Goal: Information Seeking & Learning: Learn about a topic

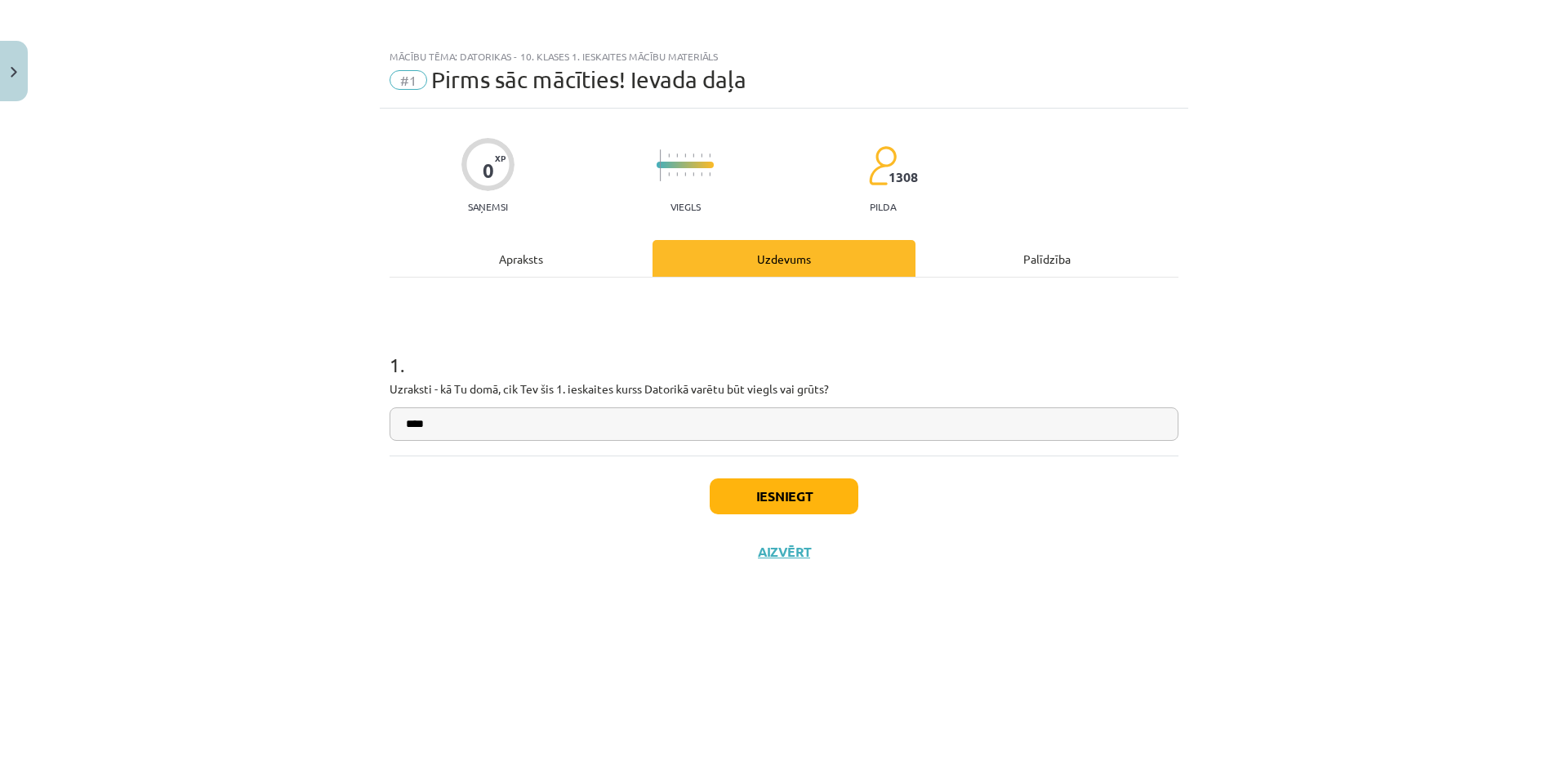
scroll to position [245, 0]
click at [771, 482] on button "Iesniegt" at bounding box center [784, 497] width 149 height 36
click at [780, 506] on button "Iesniegt" at bounding box center [784, 497] width 149 height 36
click at [789, 548] on button "Aizvērt" at bounding box center [784, 553] width 62 height 17
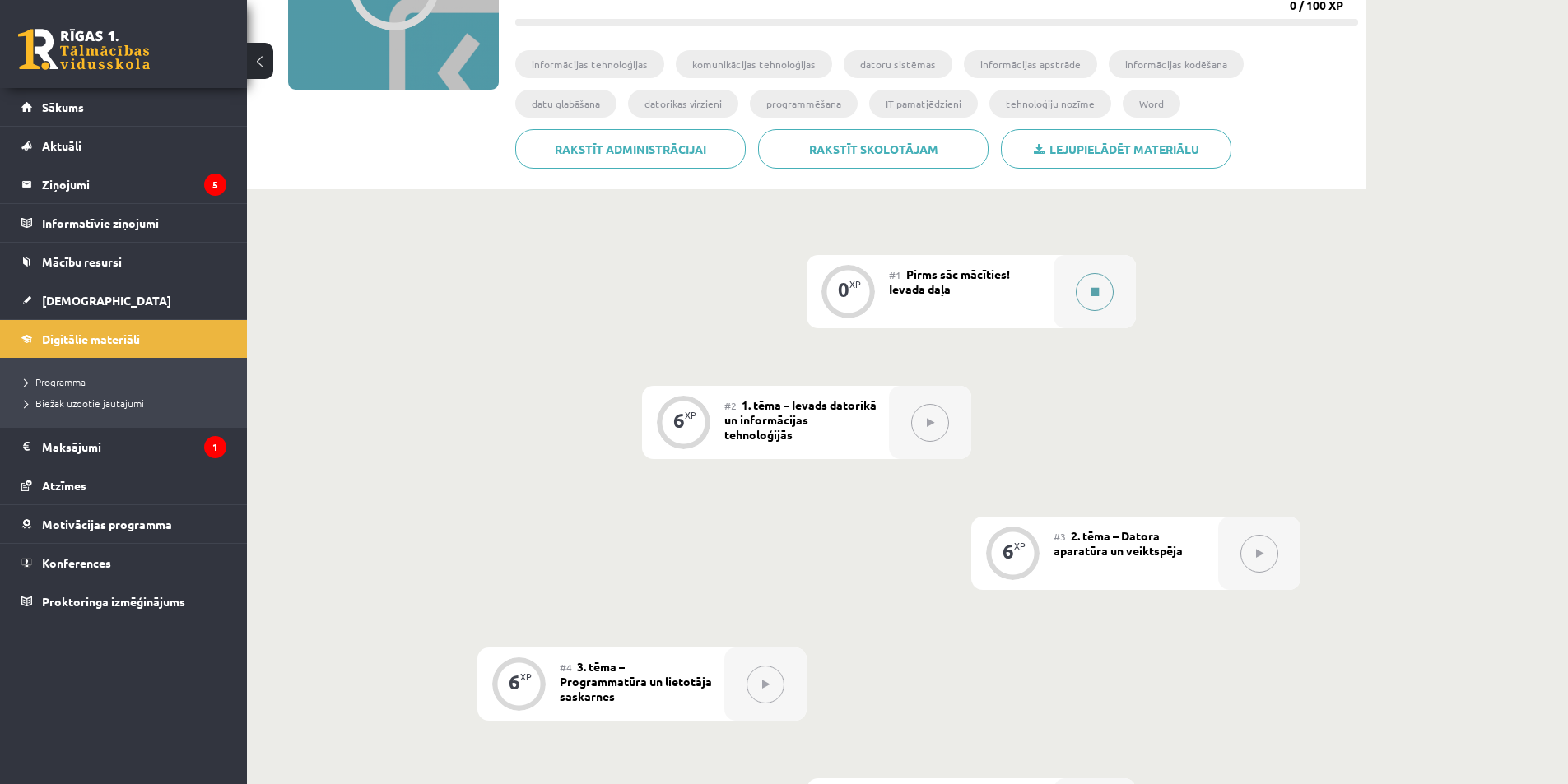
click at [1094, 292] on icon at bounding box center [1094, 292] width 8 height 10
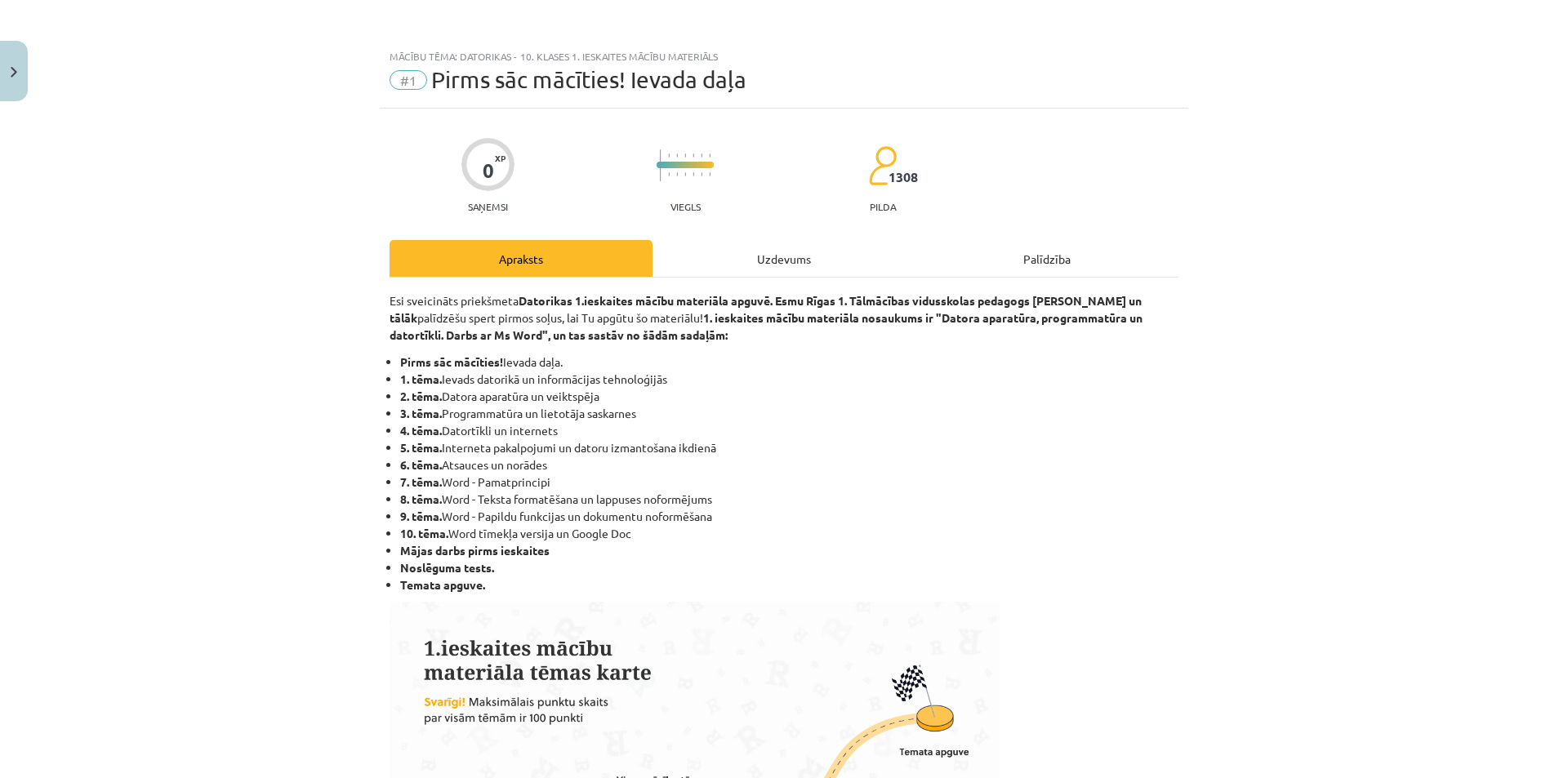
click at [824, 263] on div "Uzdevums" at bounding box center [784, 259] width 263 height 37
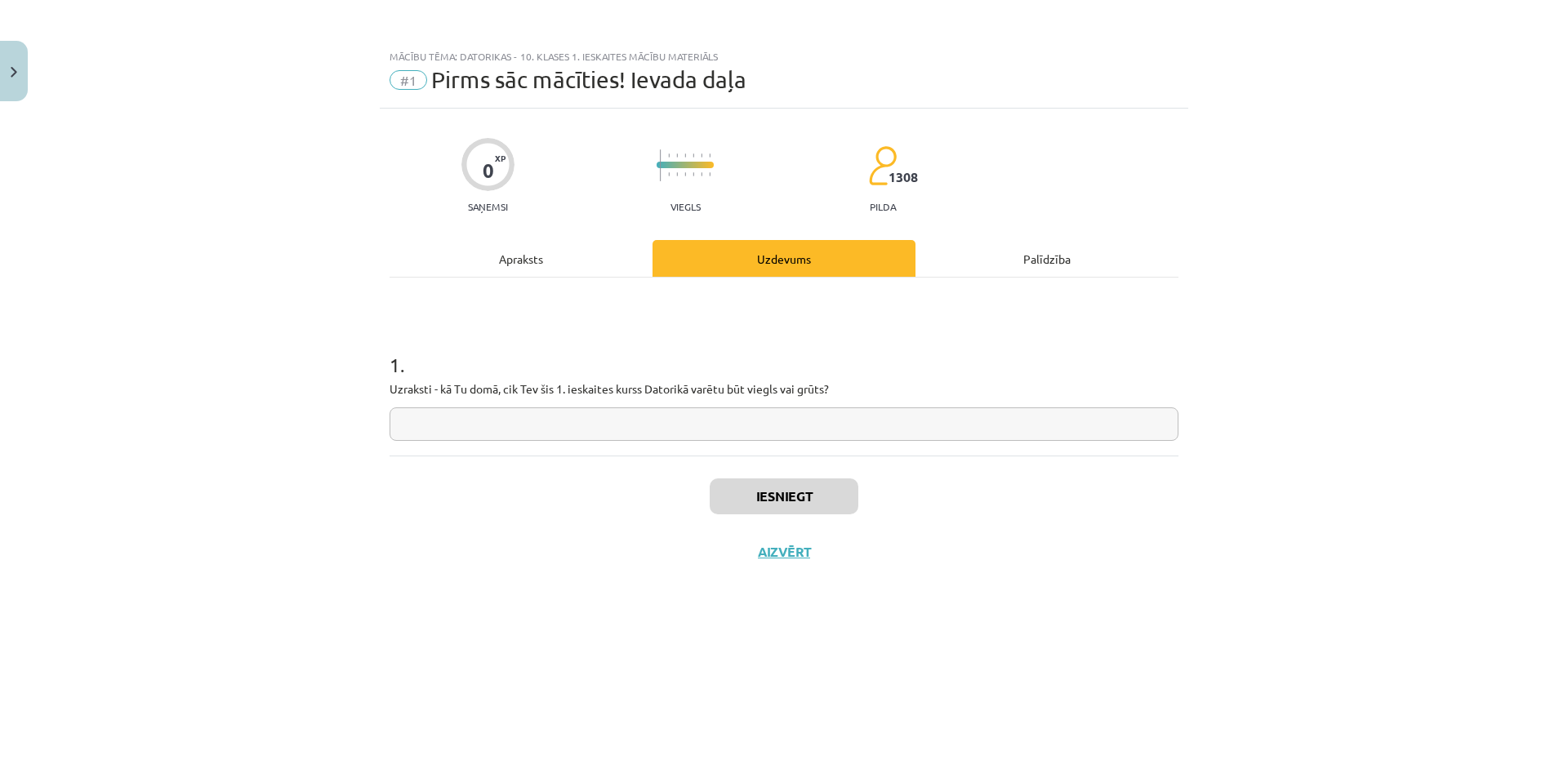
click at [812, 415] on input "text" at bounding box center [784, 424] width 789 height 34
click at [796, 566] on button "Nākamā nodarbība" at bounding box center [784, 562] width 160 height 37
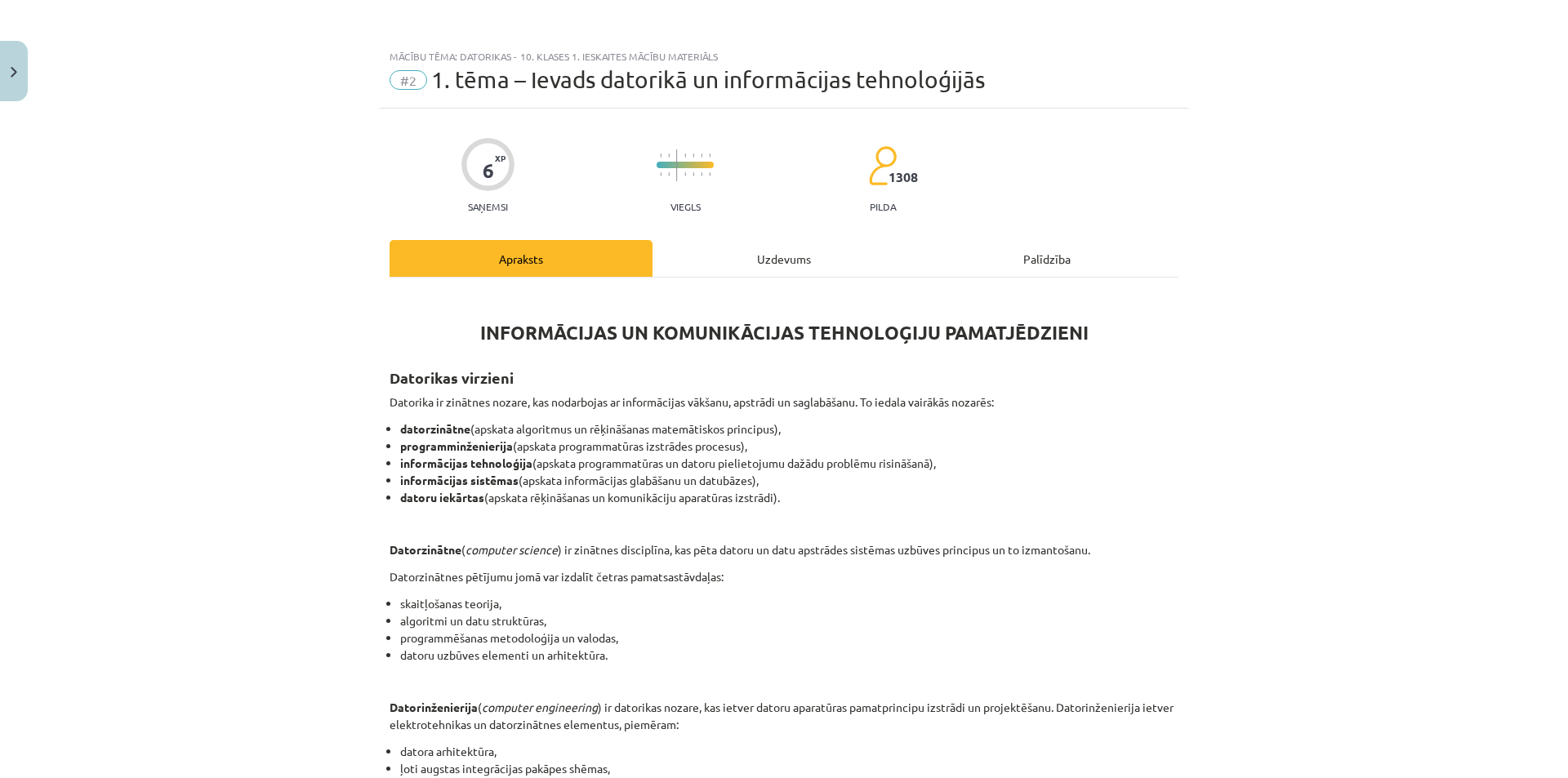
click at [764, 253] on div "Uzdevums" at bounding box center [784, 259] width 263 height 37
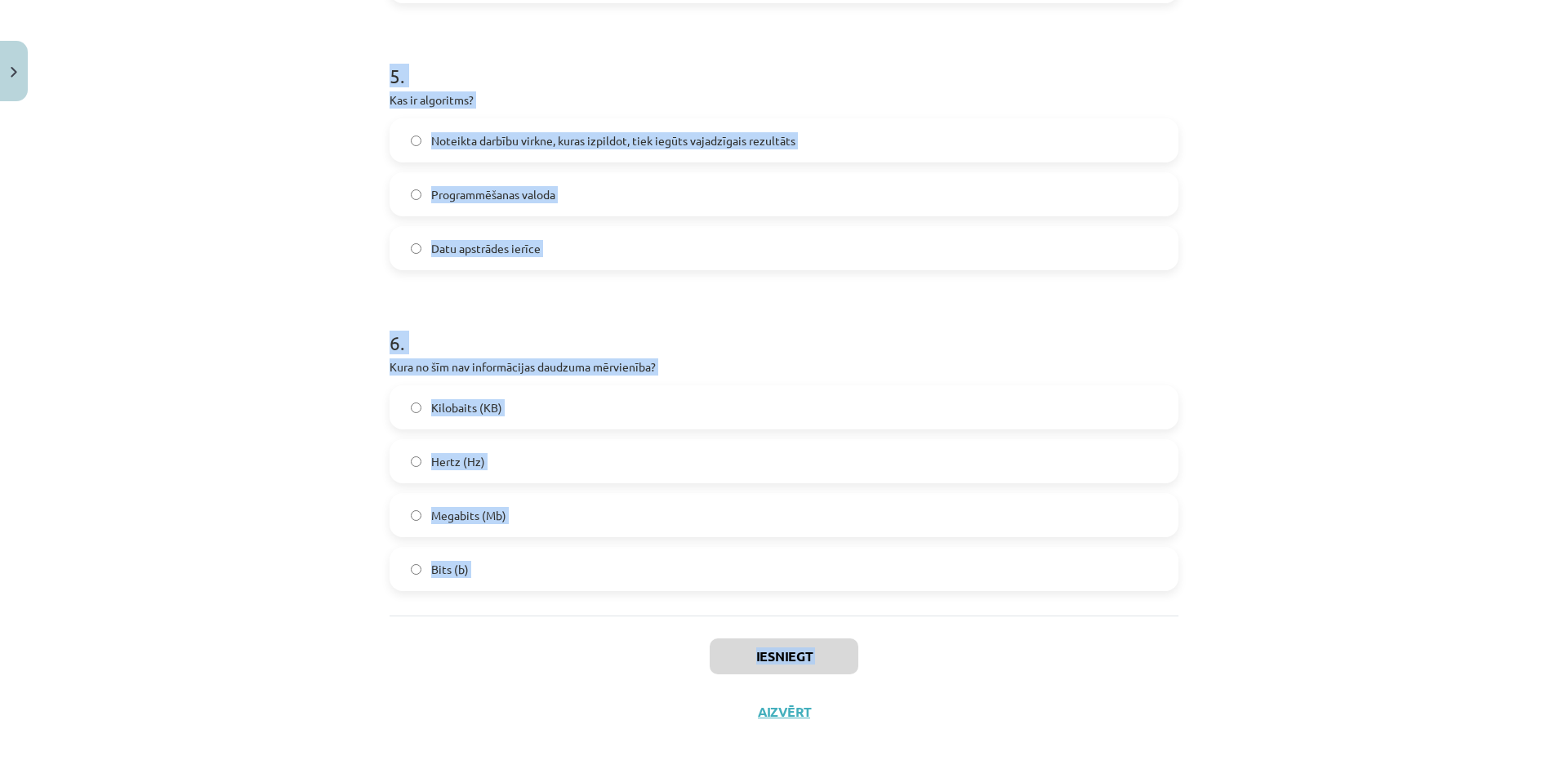
scroll to position [1414, 0]
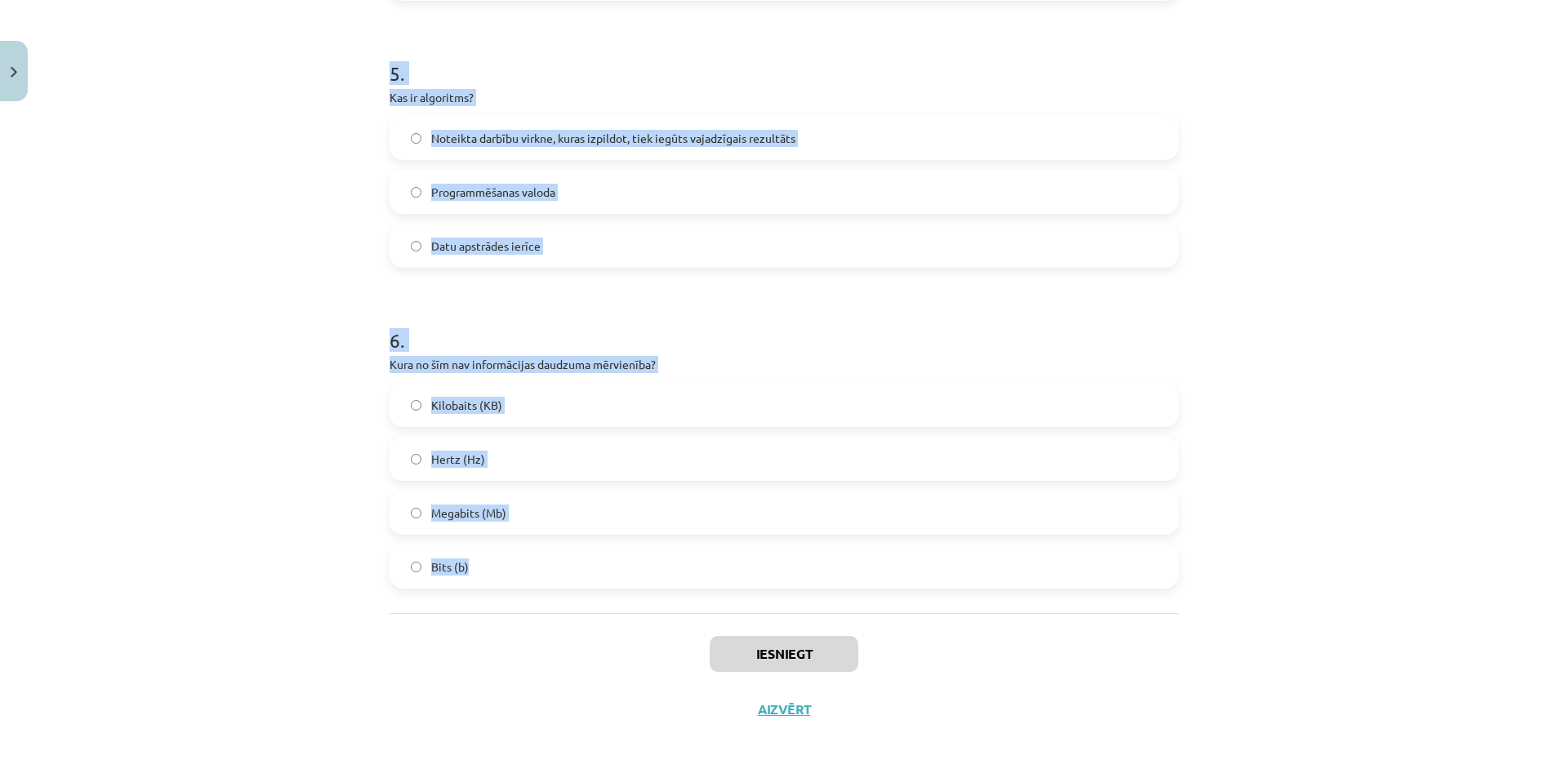
drag, startPoint x: 385, startPoint y: 355, endPoint x: 606, endPoint y: 581, distance: 316.1
copy form "1 . Kura no šīm īpašībām nav raksturīga algoritmam? Neparedzamība Viennozīmīgum…"
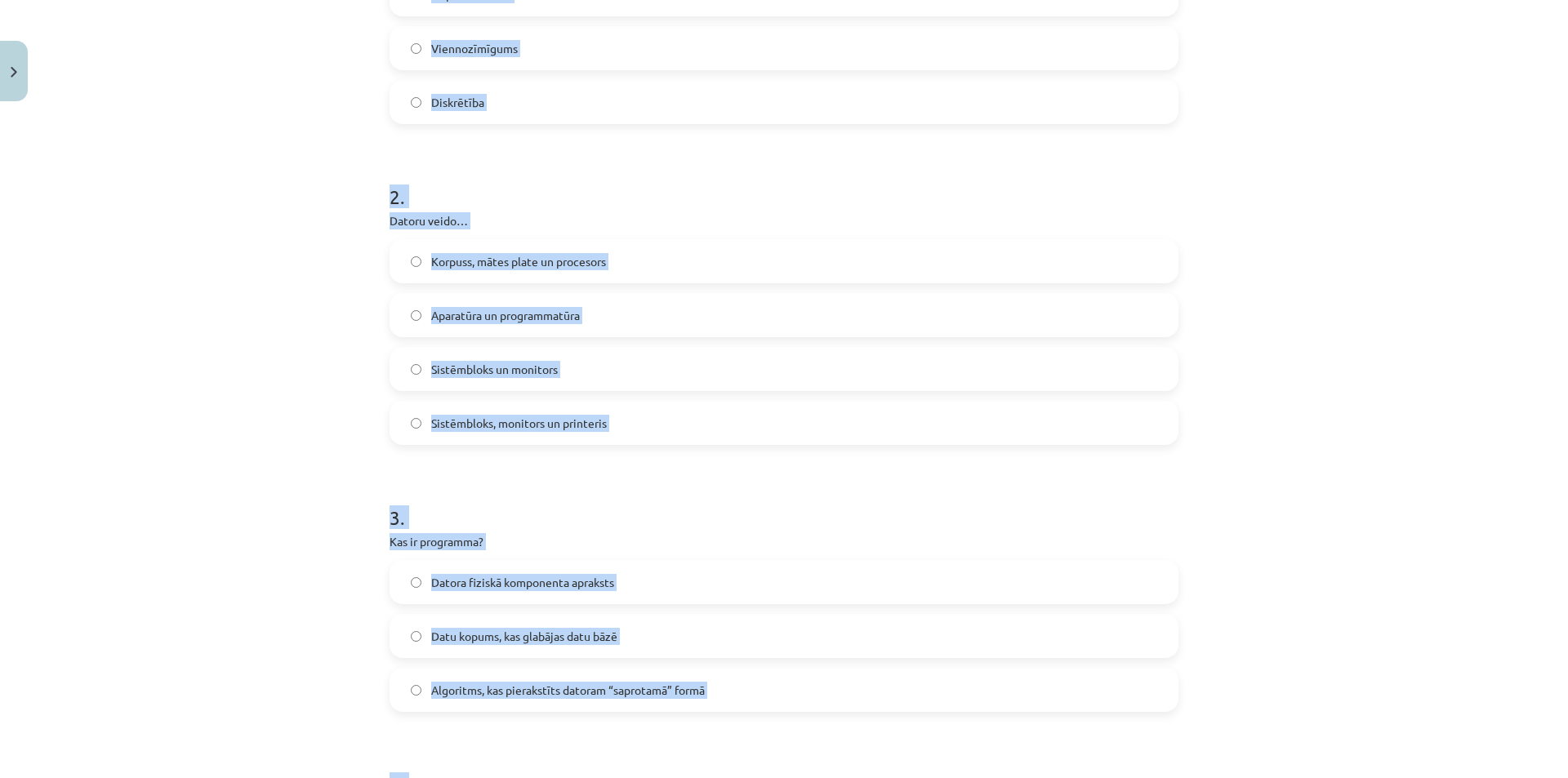
scroll to position [245, 0]
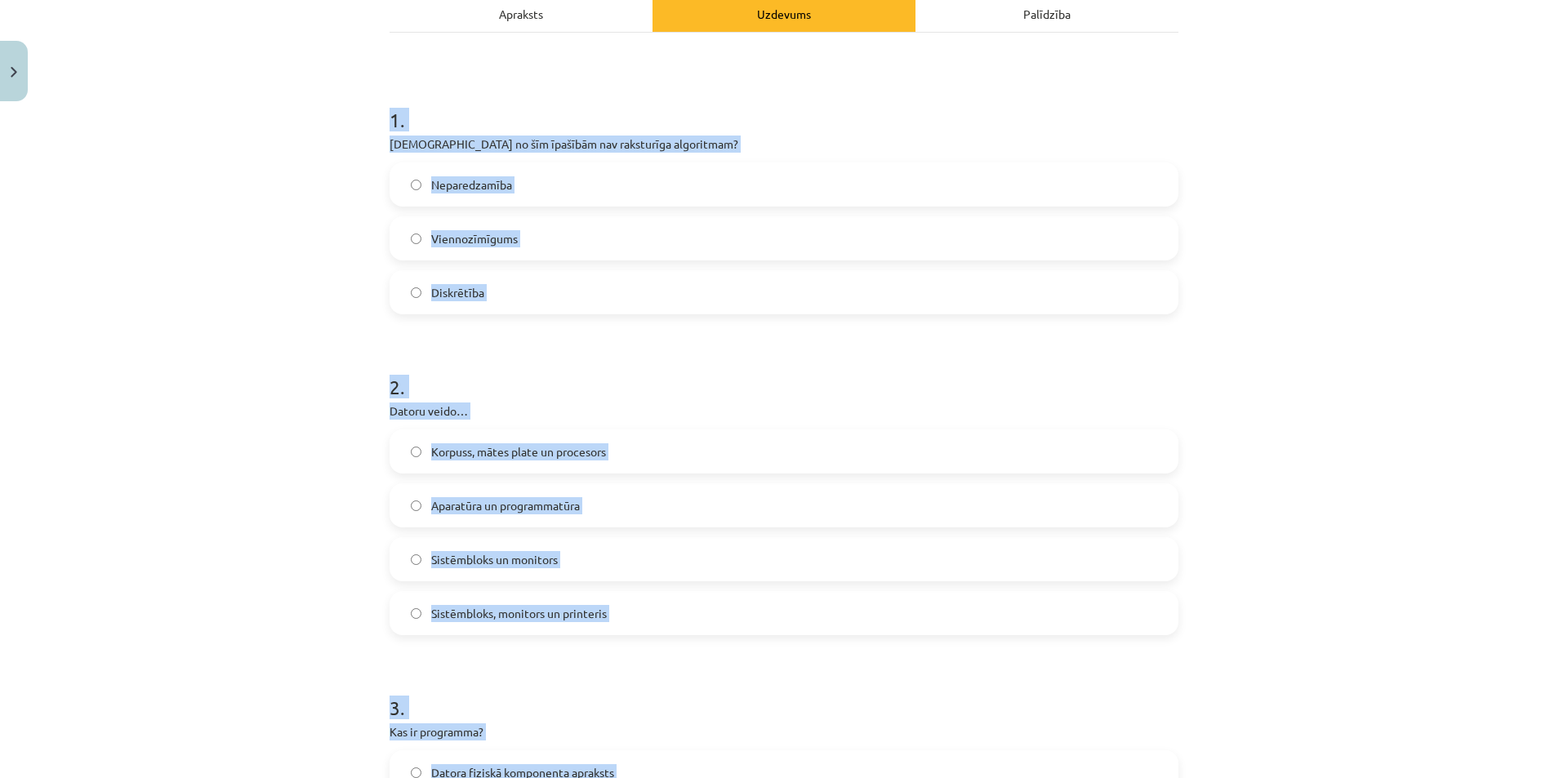
click at [336, 235] on div "Mācību tēma: Datorikas - 10. klases 1. ieskaites mācību materiāls #2 1. tēma – …" at bounding box center [784, 389] width 1568 height 778
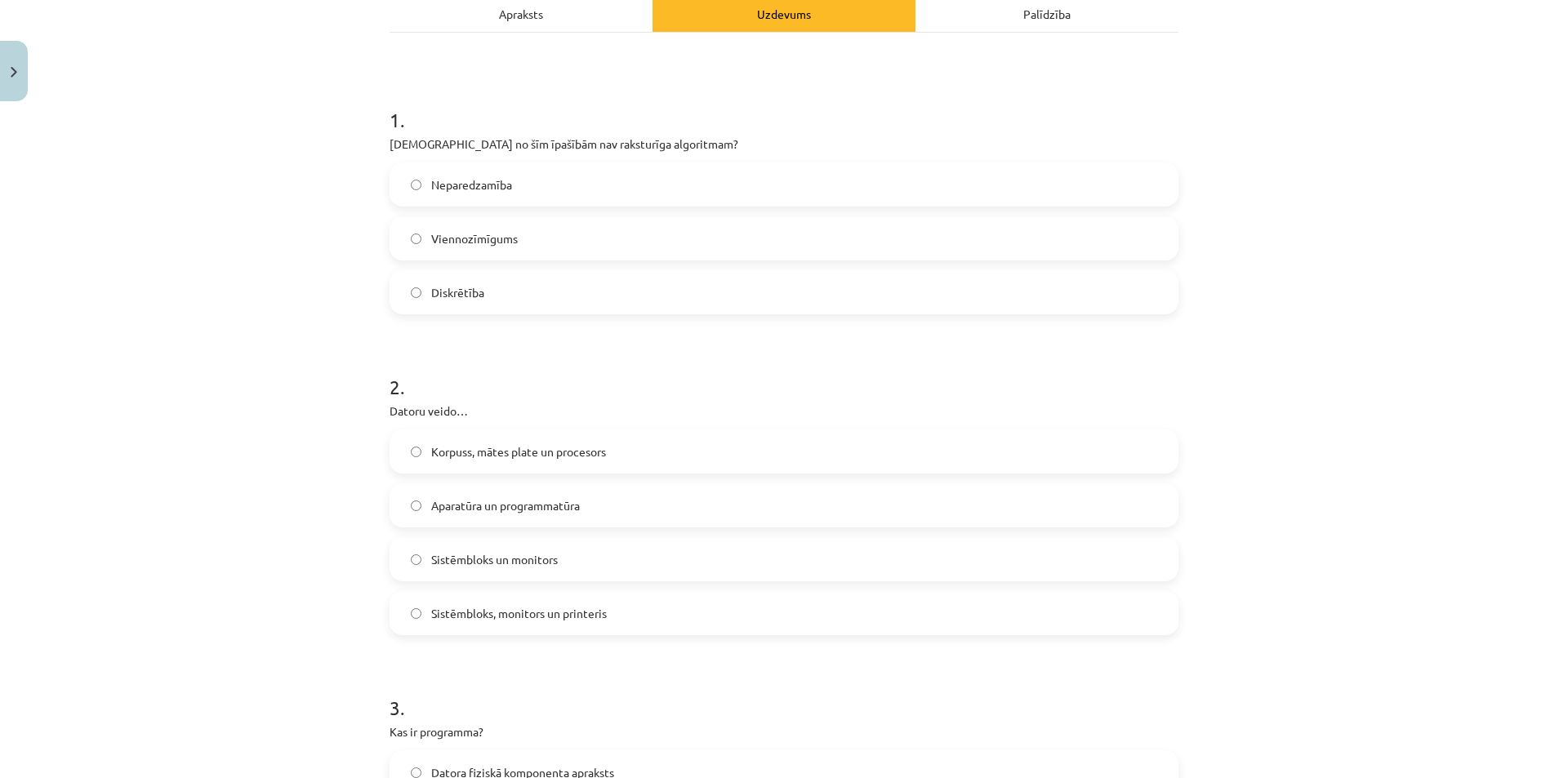
click at [483, 182] on span "Neparedzamība" at bounding box center [471, 185] width 81 height 17
click at [524, 497] on span "Aparatūra un programmatūra" at bounding box center [505, 505] width 149 height 17
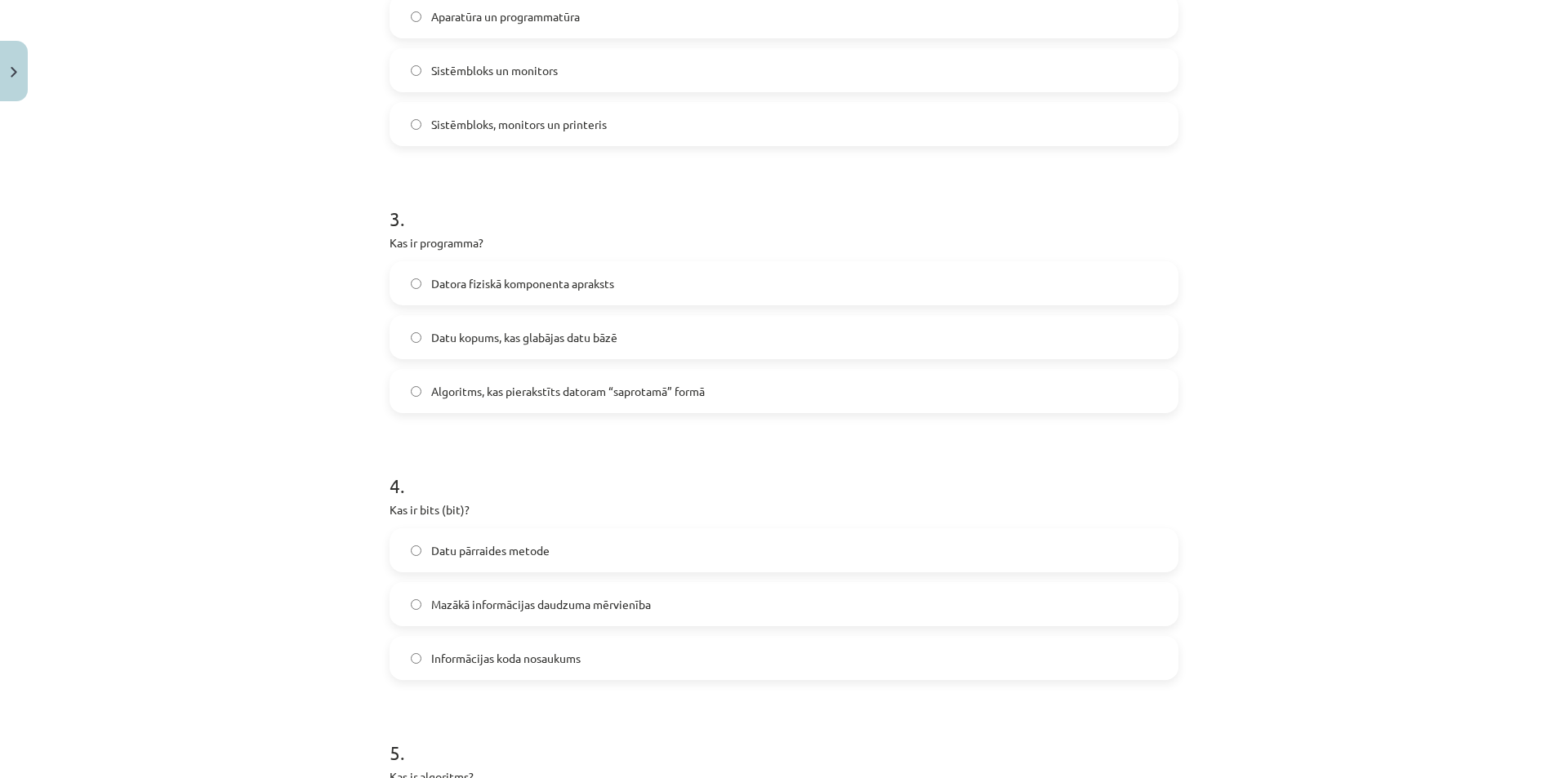
scroll to position [735, 0]
click at [574, 390] on span "Algoritms, kas pierakstīts datoram “saprotamā” formā" at bounding box center [567, 391] width 273 height 17
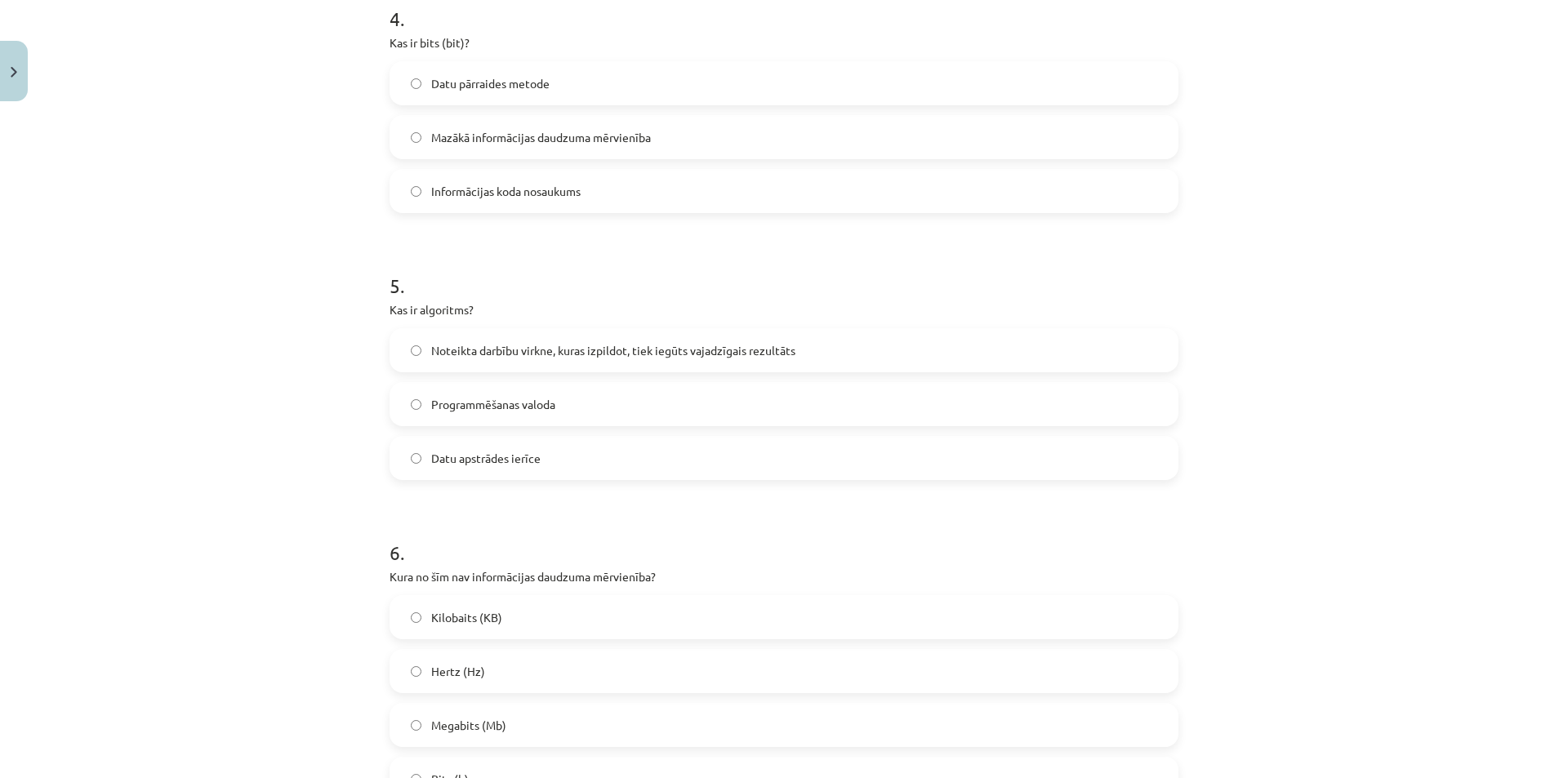
scroll to position [1225, 0]
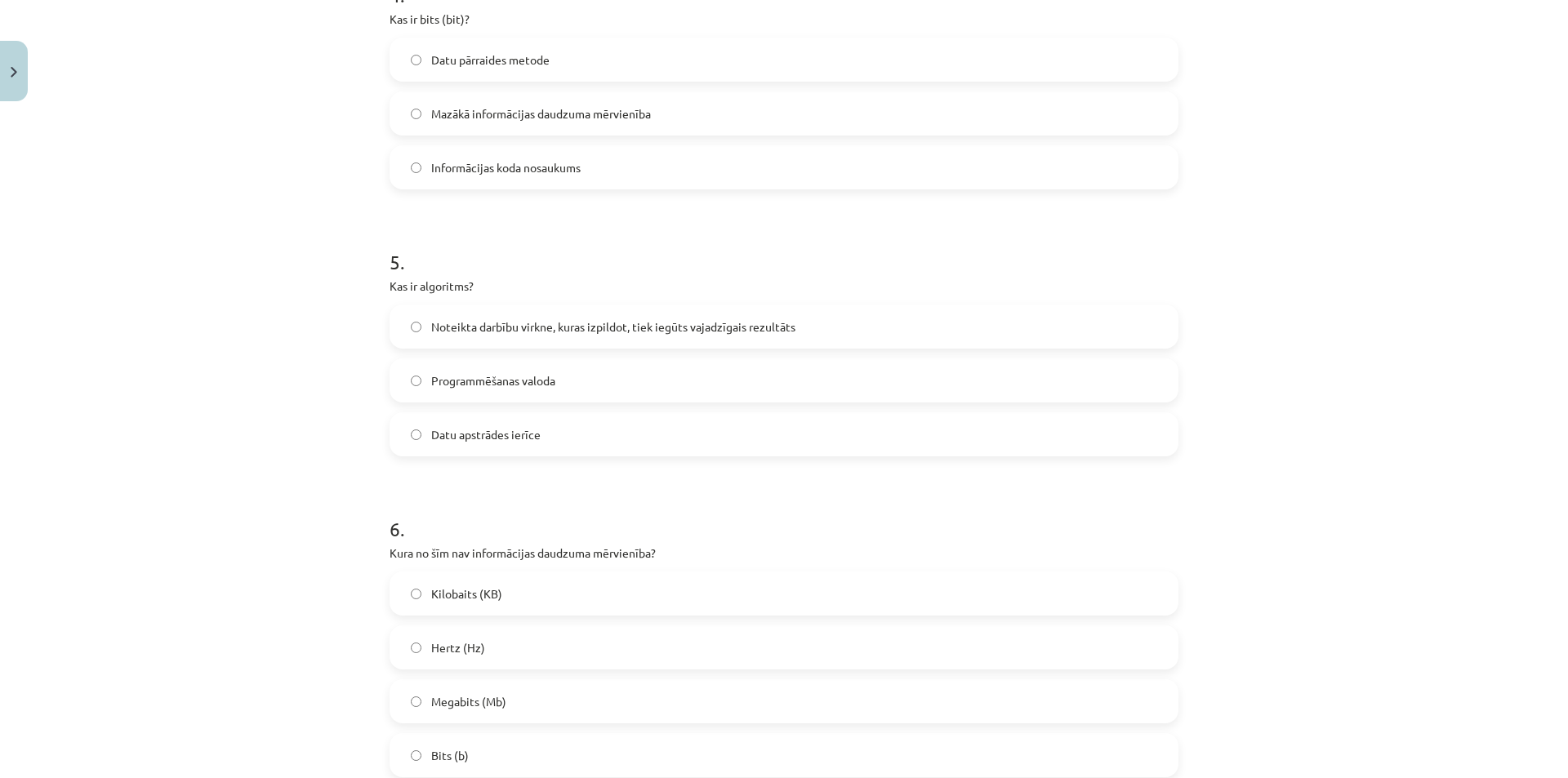
click at [485, 111] on span "Mazākā informācijas daudzuma mērvienība" at bounding box center [541, 114] width 220 height 17
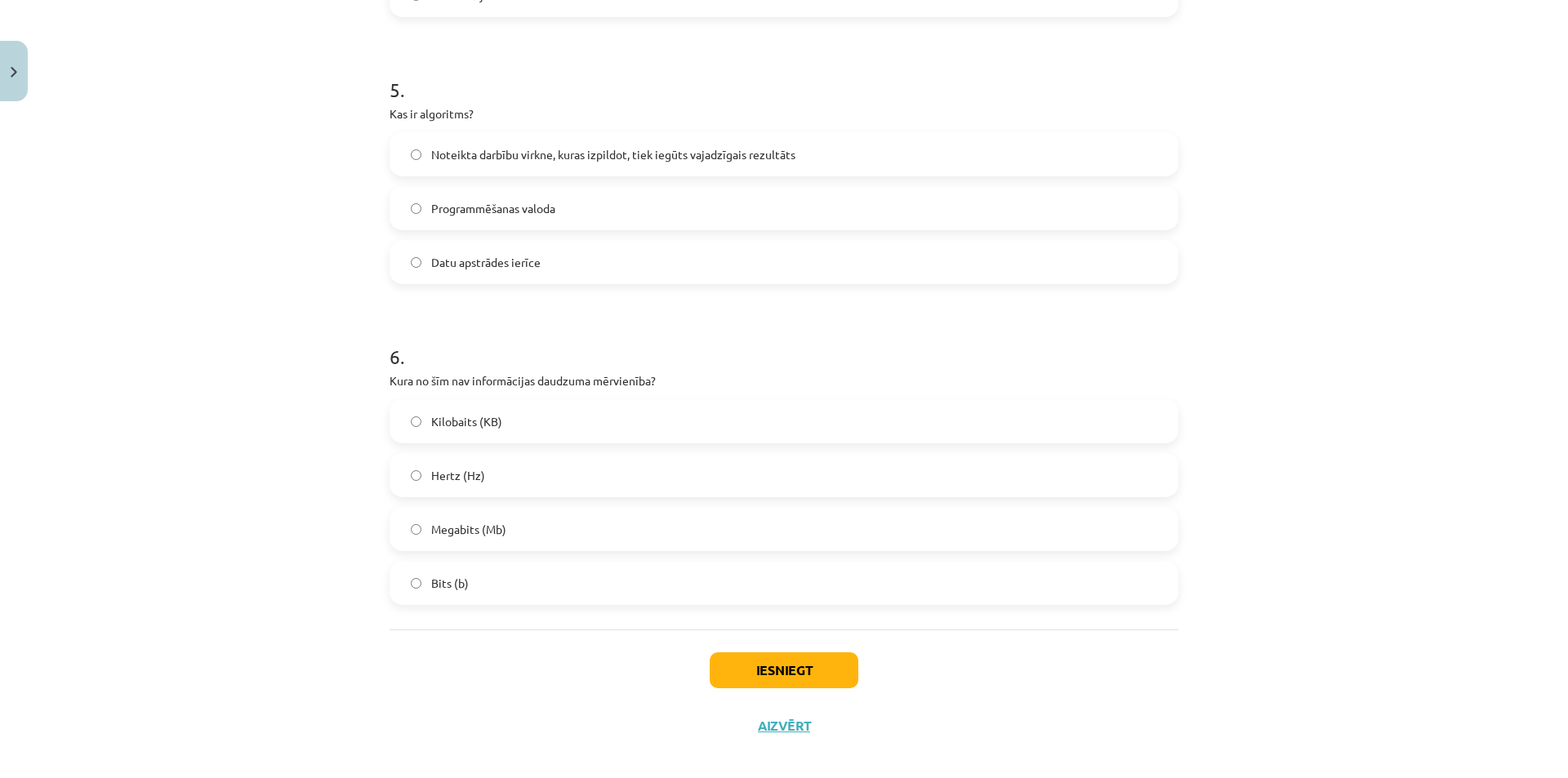
scroll to position [1414, 0]
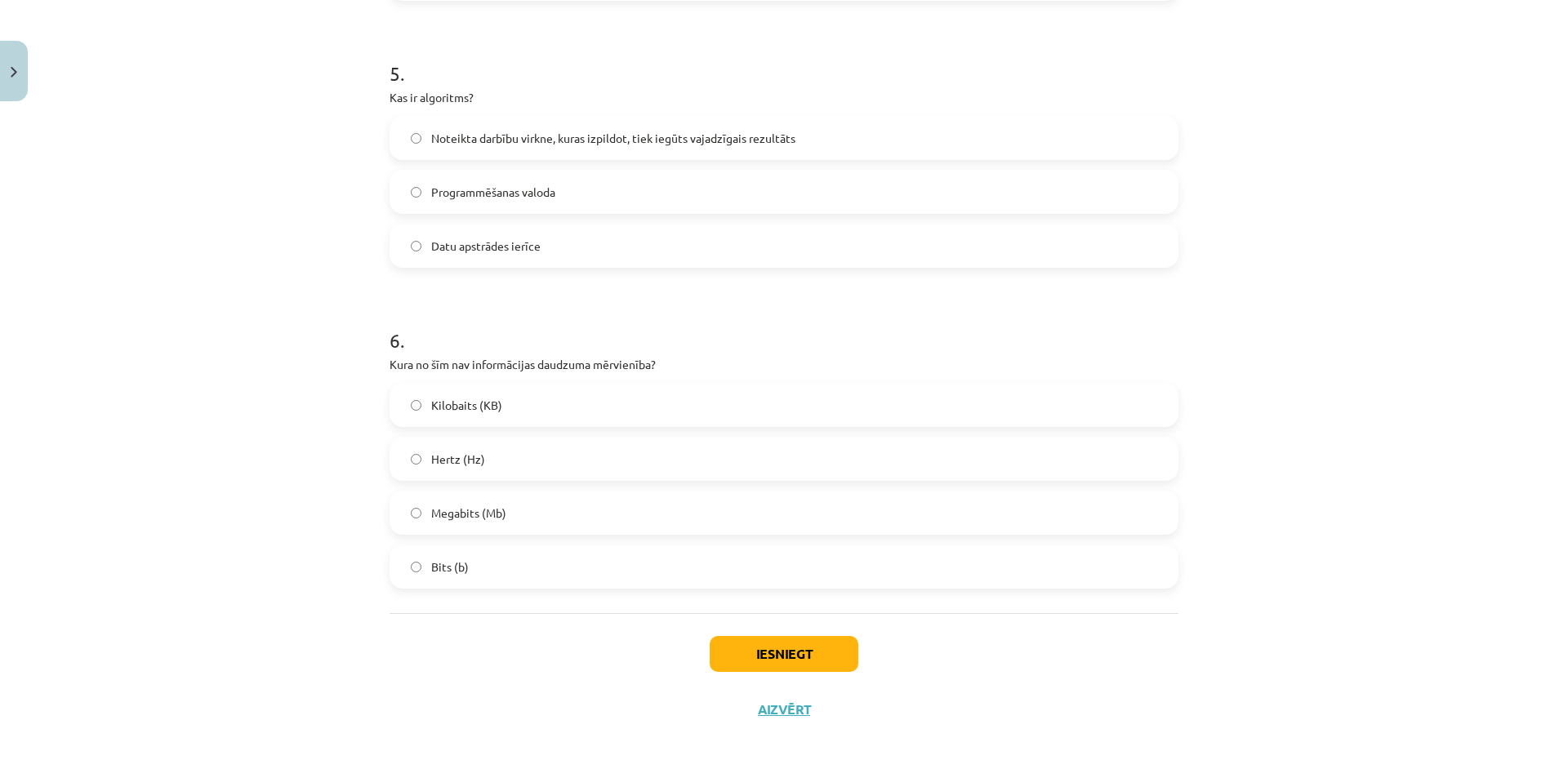
click at [437, 147] on label "Noteikta darbību virkne, kuras izpildot, tiek iegūts vajadzīgais rezultāts" at bounding box center [784, 137] width 785 height 40
click at [497, 451] on label "Hertz (Hz)" at bounding box center [784, 458] width 785 height 40
click at [835, 653] on button "Iesniegt" at bounding box center [784, 654] width 149 height 36
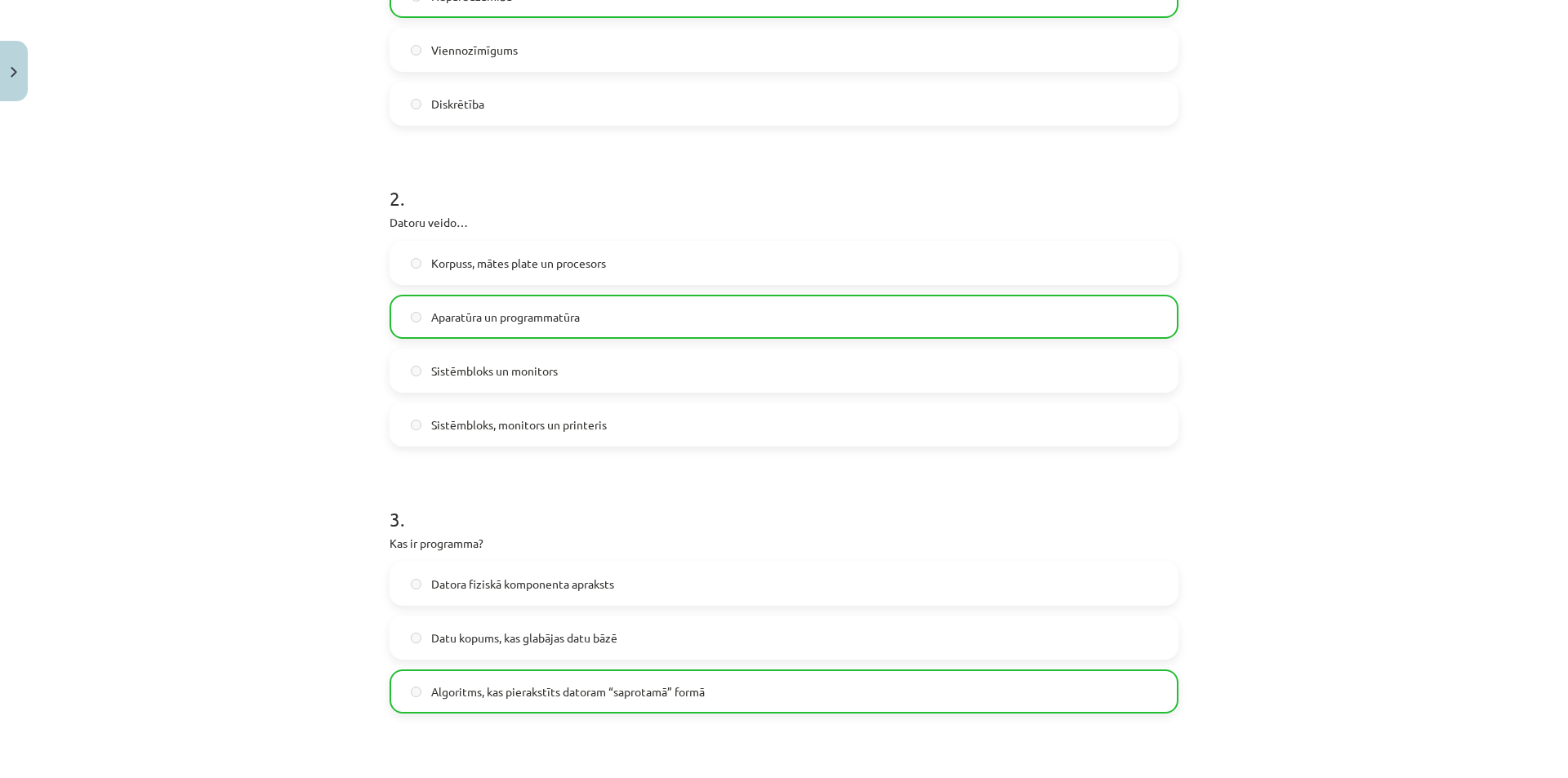
scroll to position [1466, 0]
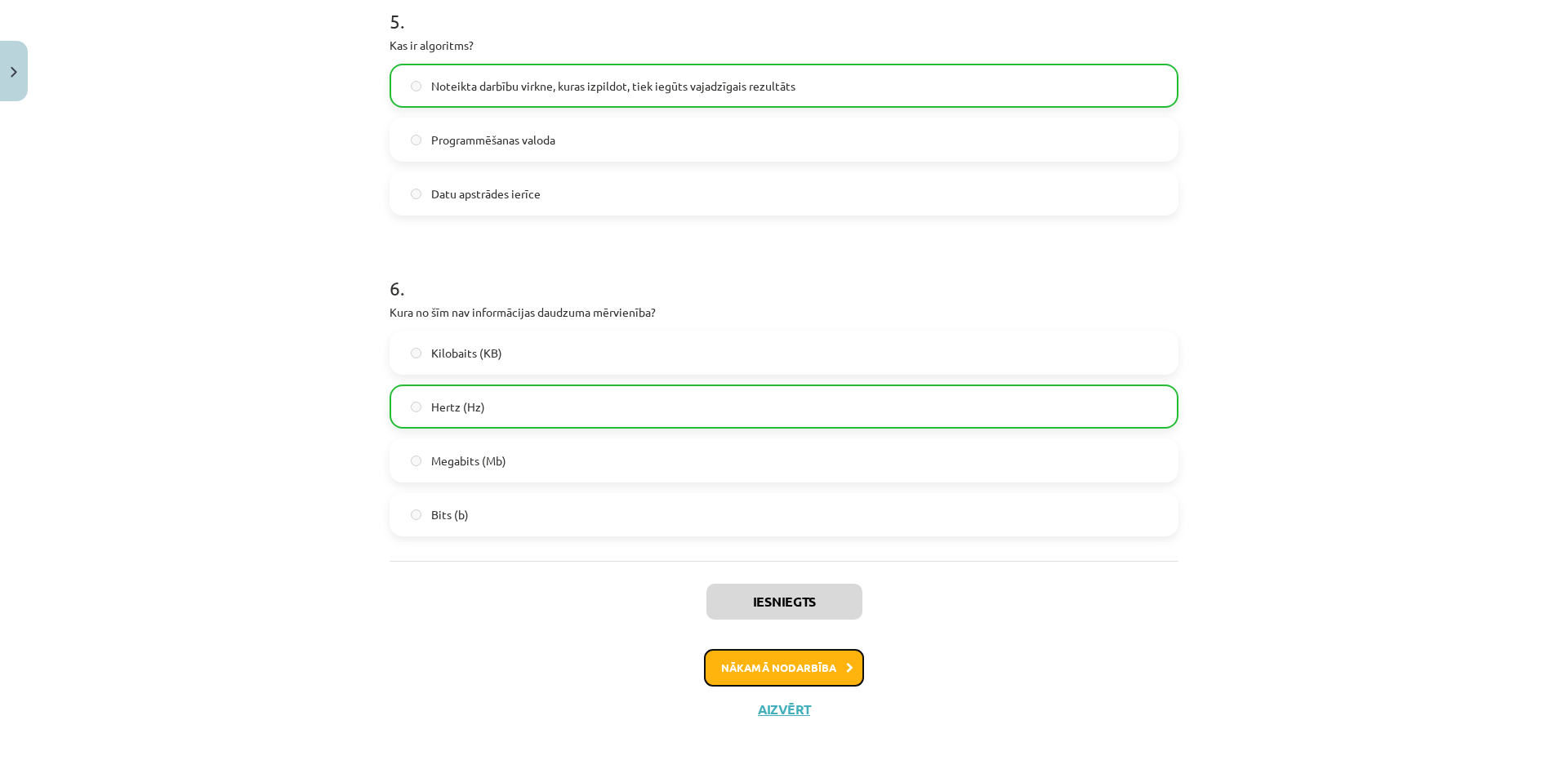
click at [773, 660] on button "Nākamā nodarbība" at bounding box center [784, 667] width 160 height 37
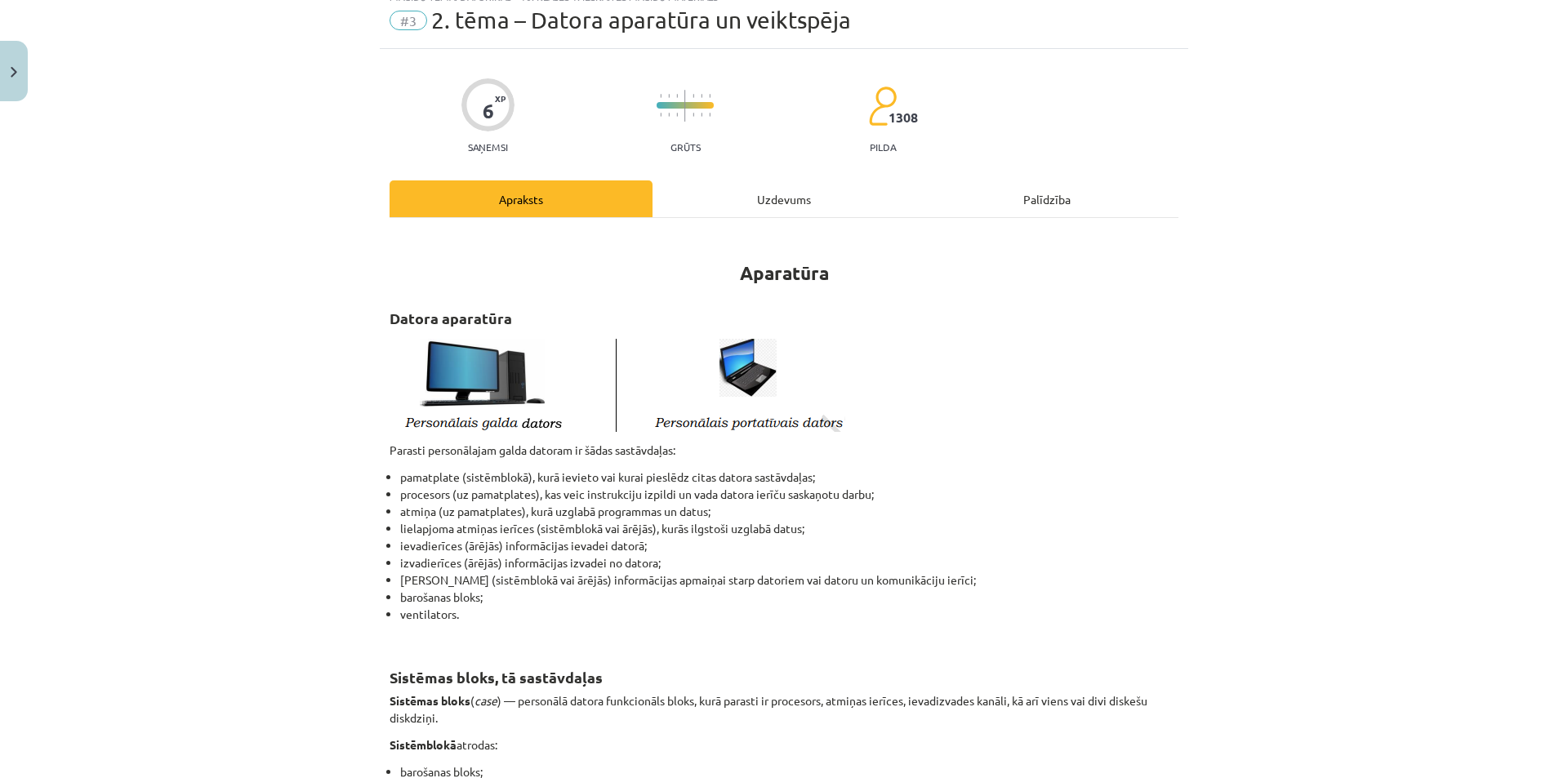
scroll to position [40, 0]
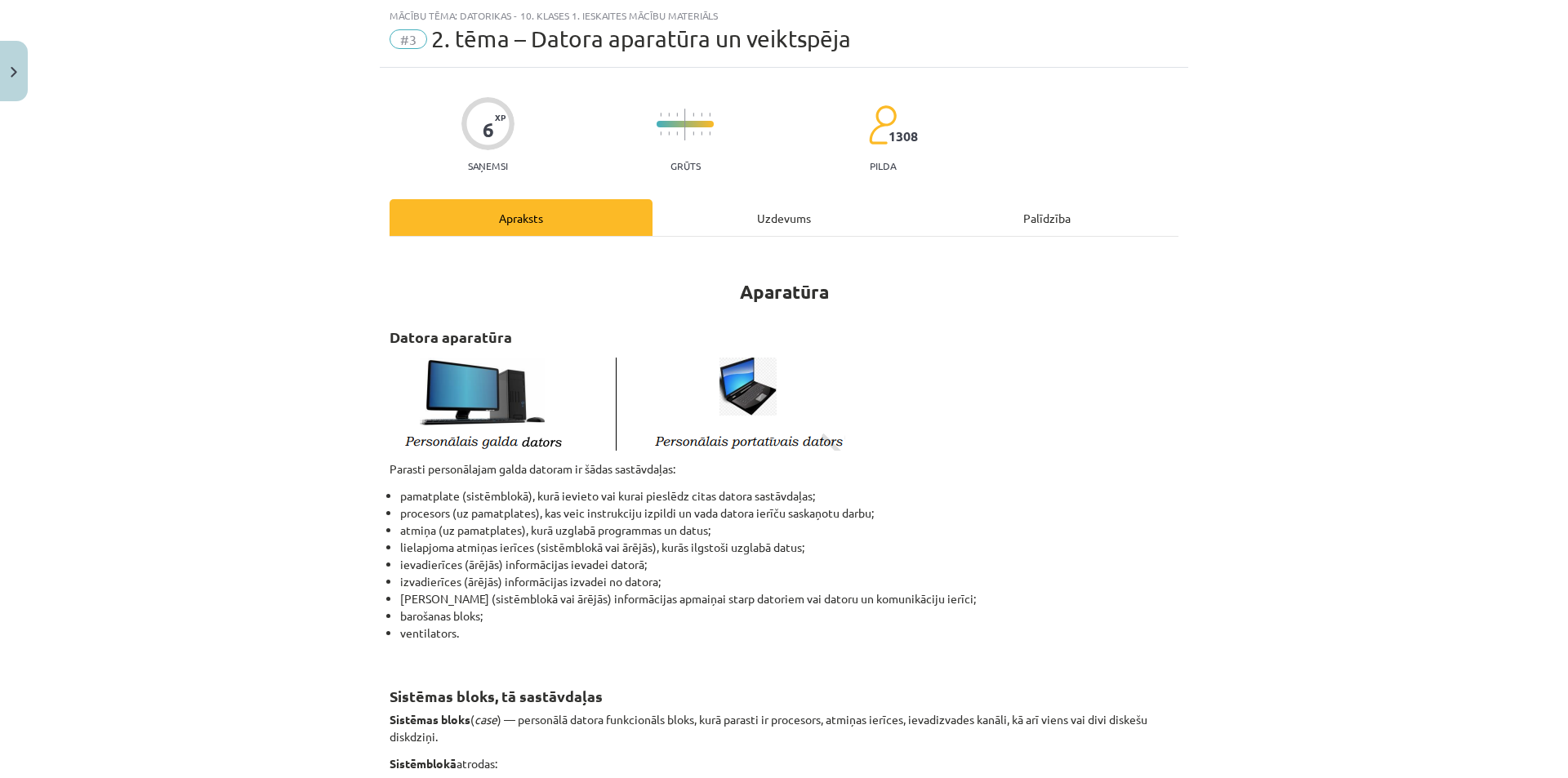
click at [775, 225] on div "Uzdevums" at bounding box center [784, 217] width 263 height 37
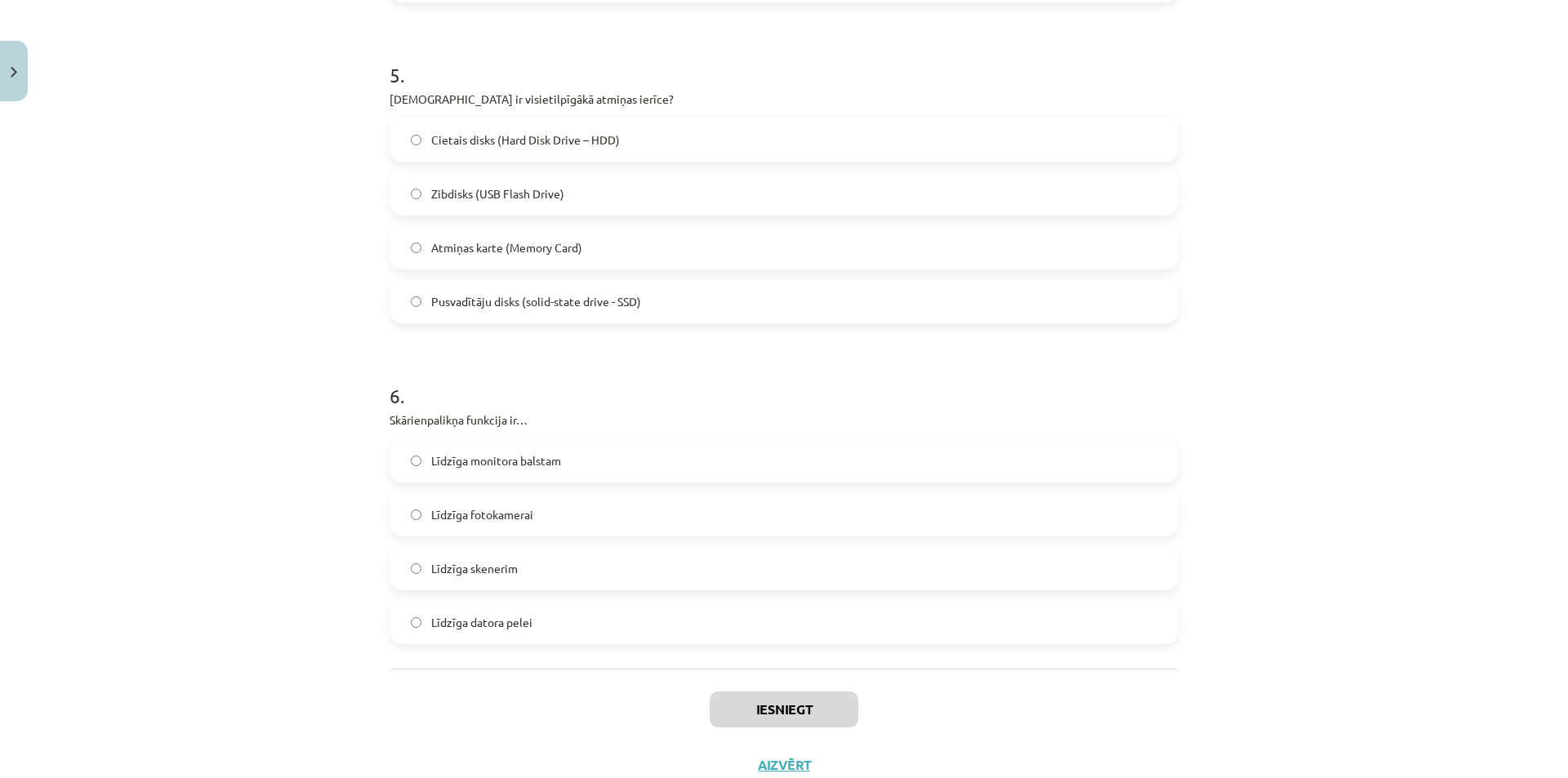
scroll to position [1630, 0]
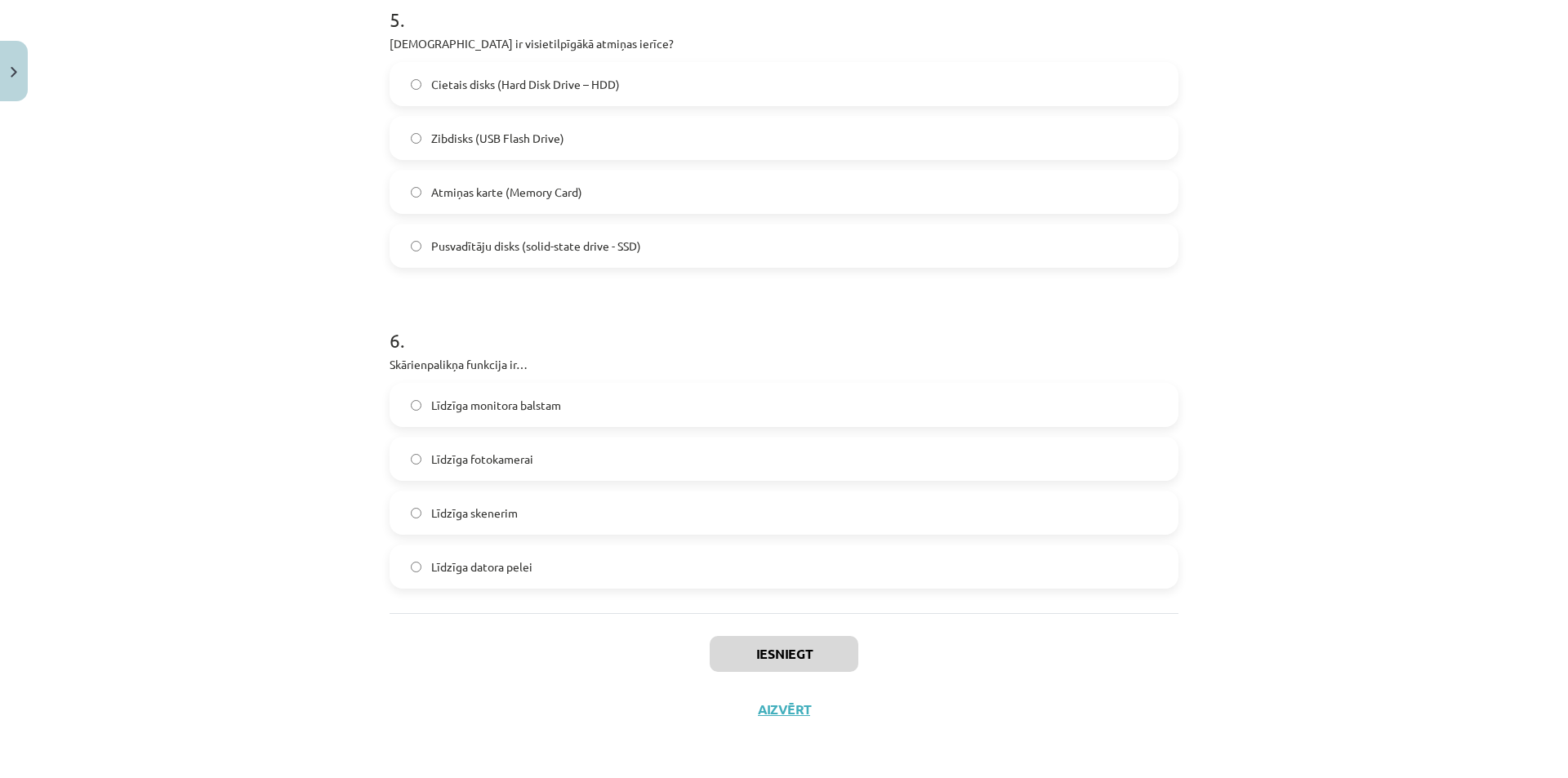
drag, startPoint x: 377, startPoint y: 324, endPoint x: 675, endPoint y: 589, distance: 398.8
copy form "1 . Kuru ierīci lietosi lai vecu teksta dokumentu pārvēstu par rediģējamu Word …"
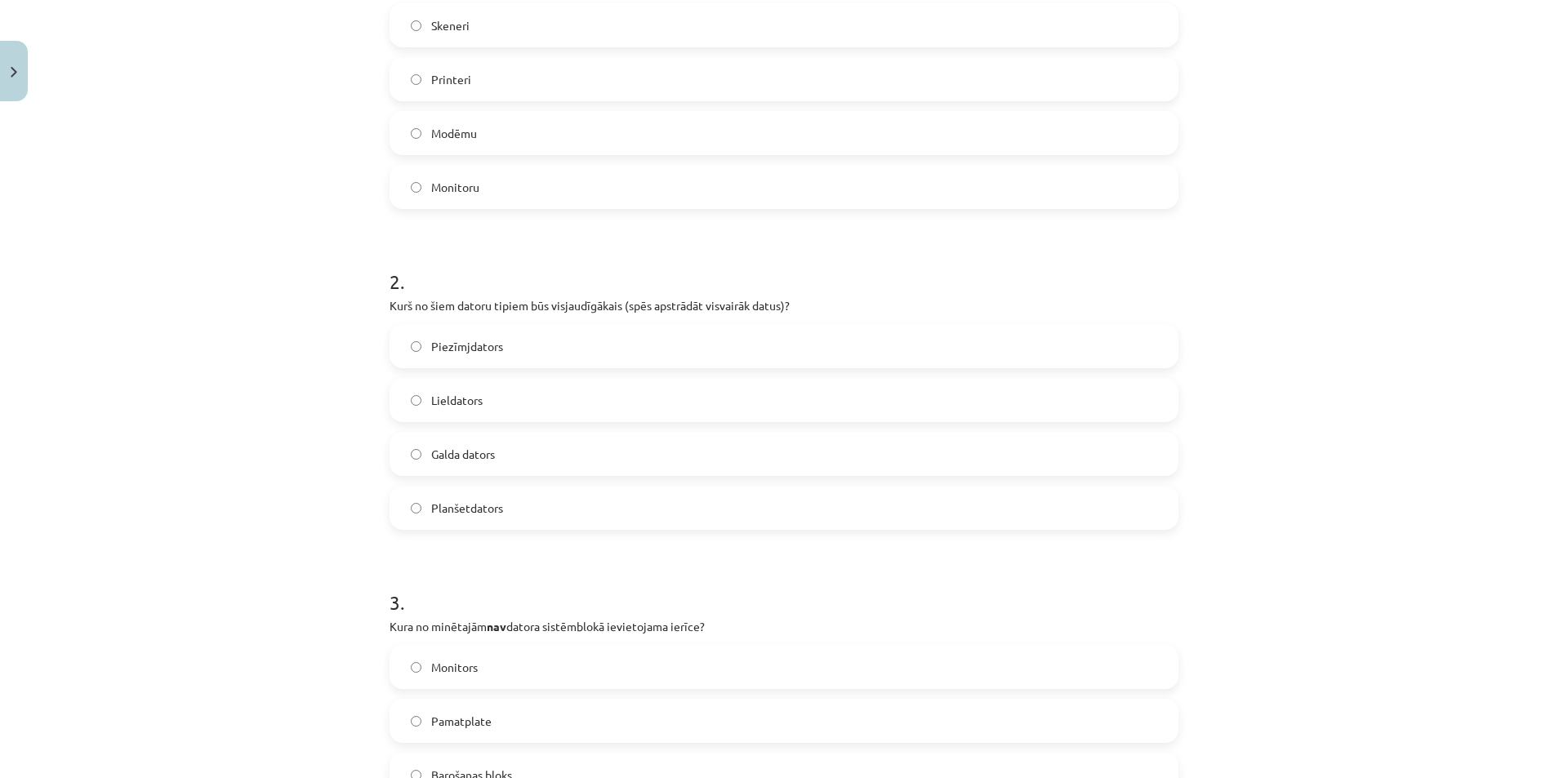
scroll to position [0, 0]
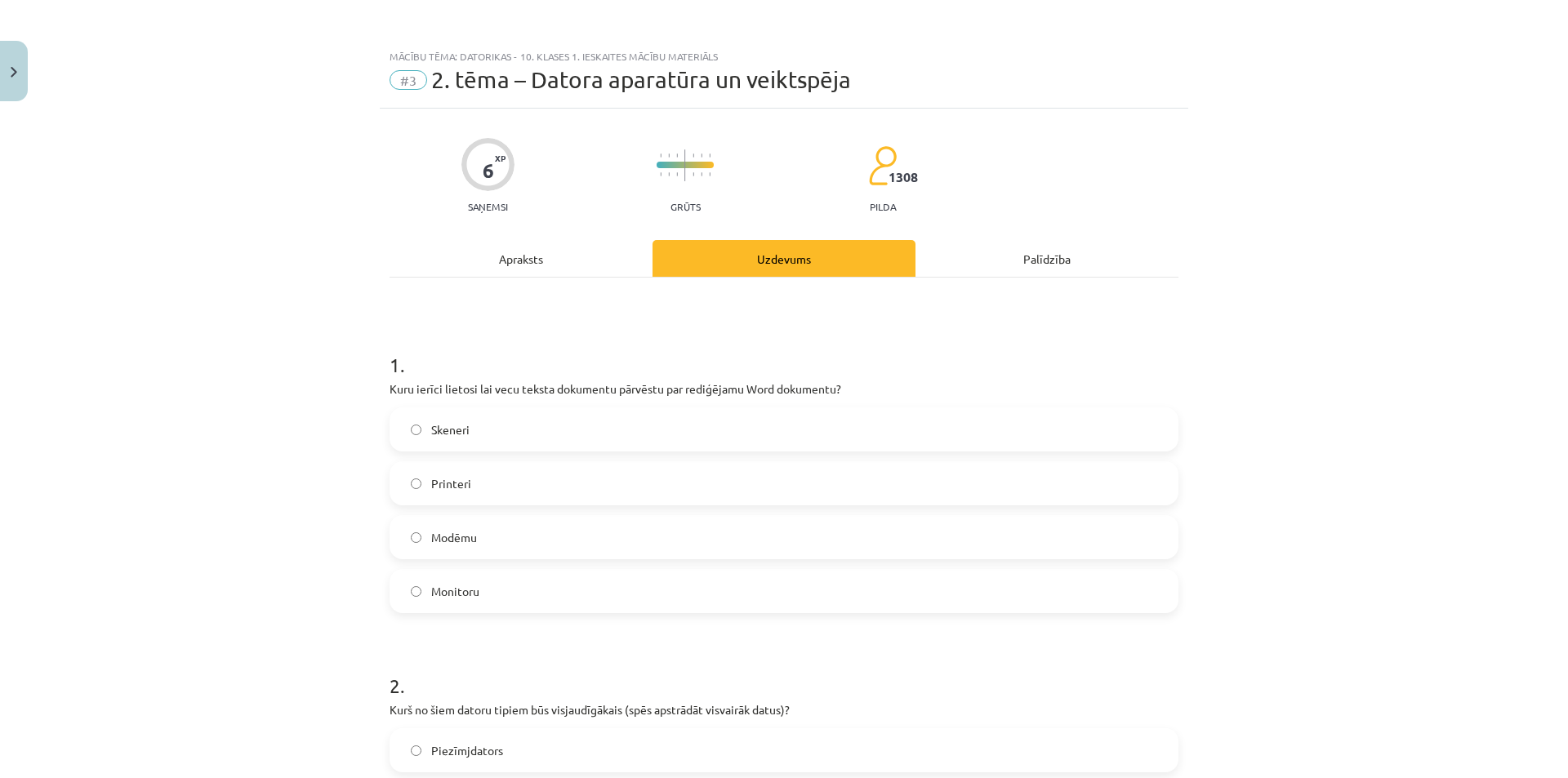
click at [525, 429] on label "Skeneri" at bounding box center [784, 429] width 785 height 40
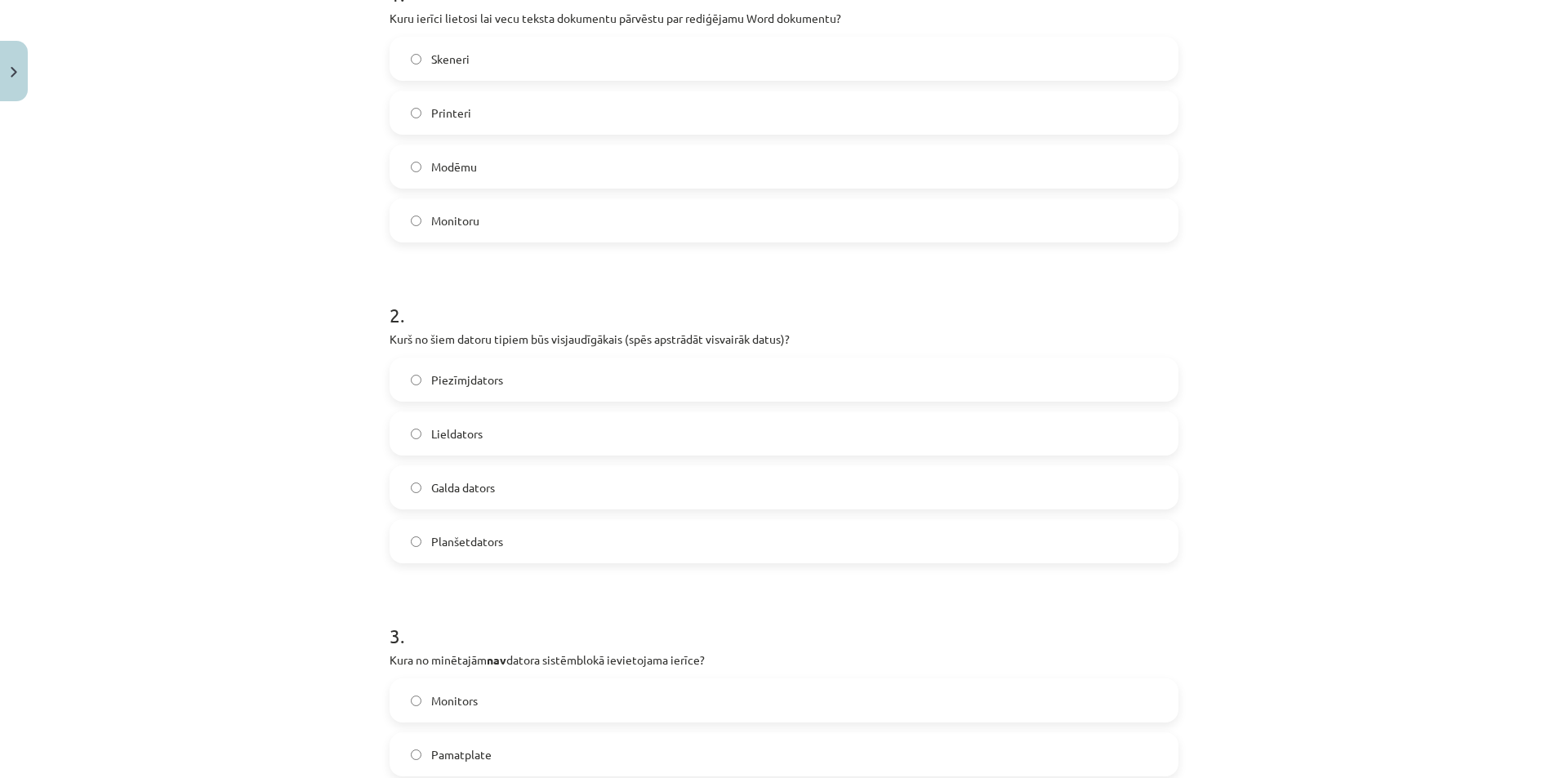
scroll to position [490, 0]
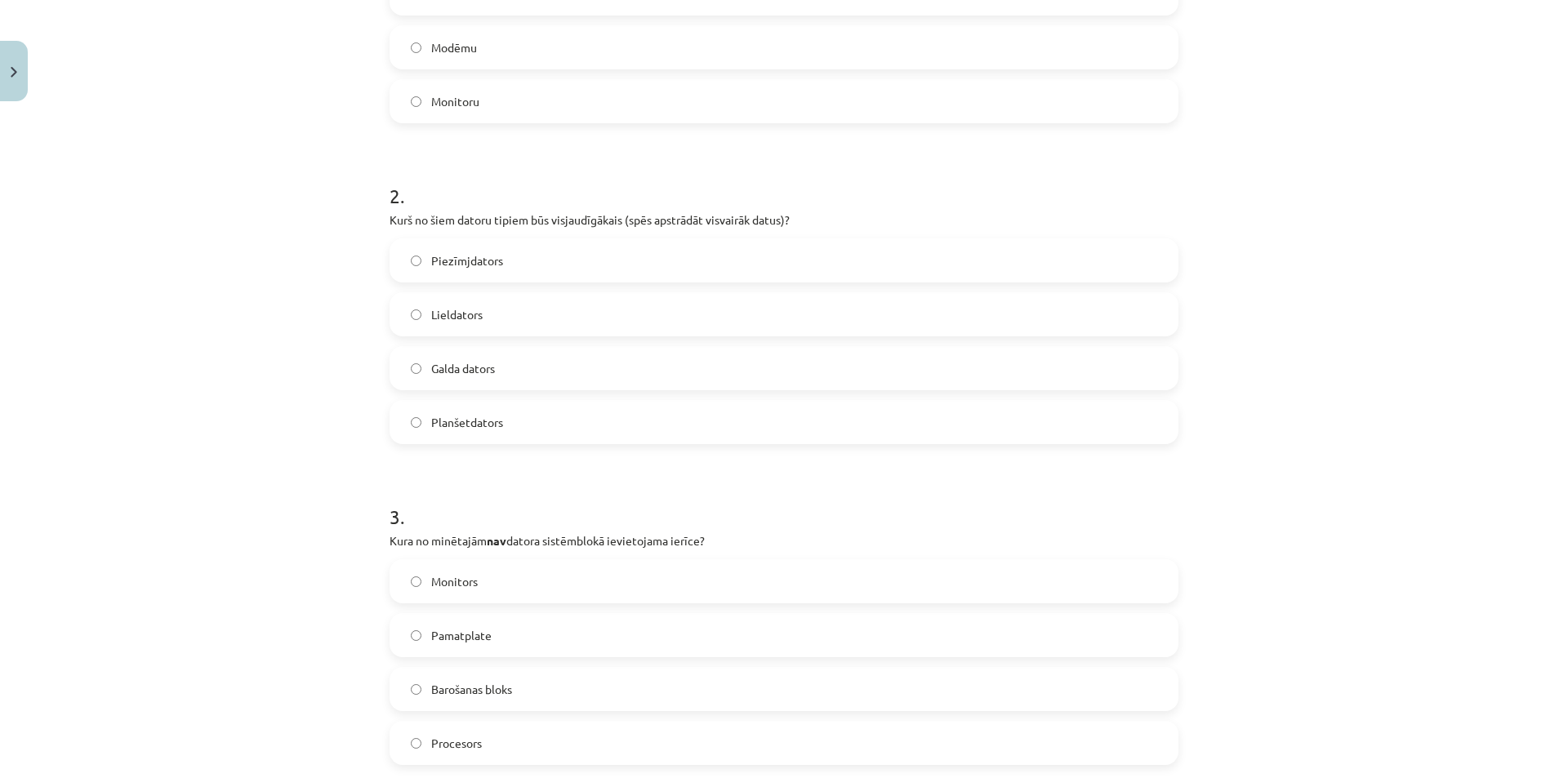
click at [505, 315] on label "Lieldators" at bounding box center [784, 314] width 785 height 40
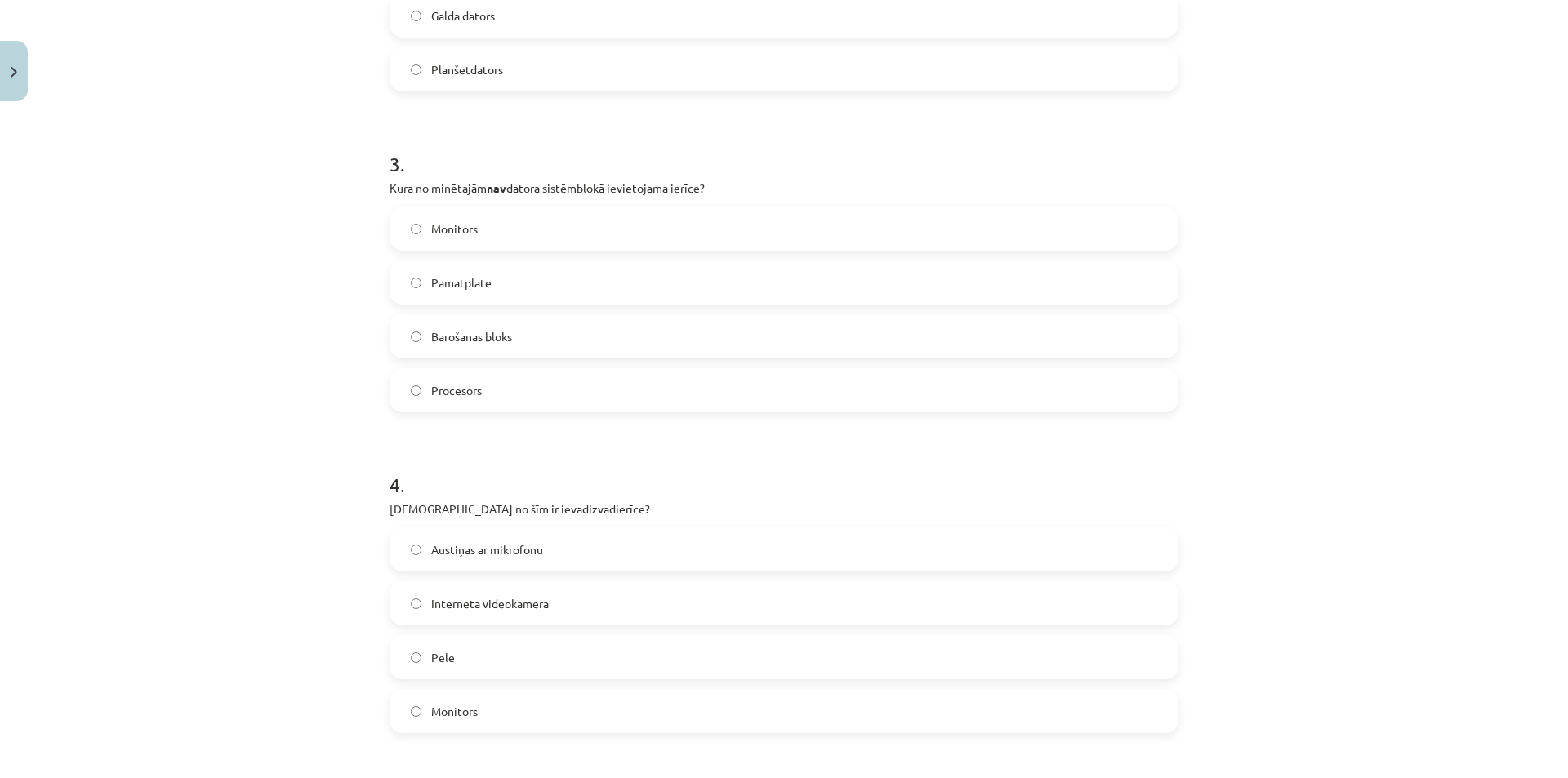
scroll to position [980, 0]
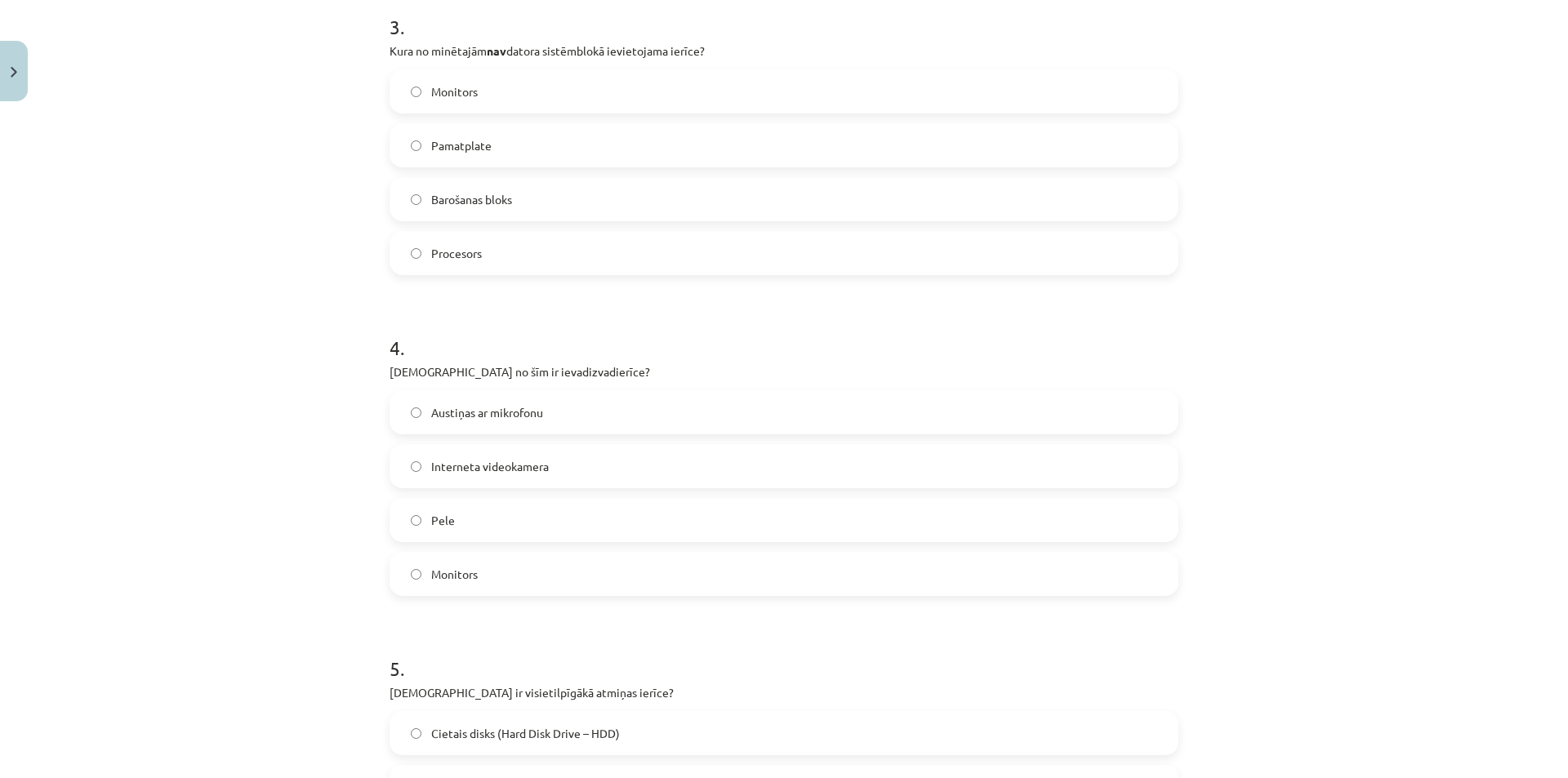
click at [502, 83] on label "Monitors" at bounding box center [784, 91] width 785 height 40
click at [534, 416] on span "Austiņas ar mikrofonu" at bounding box center [486, 413] width 111 height 17
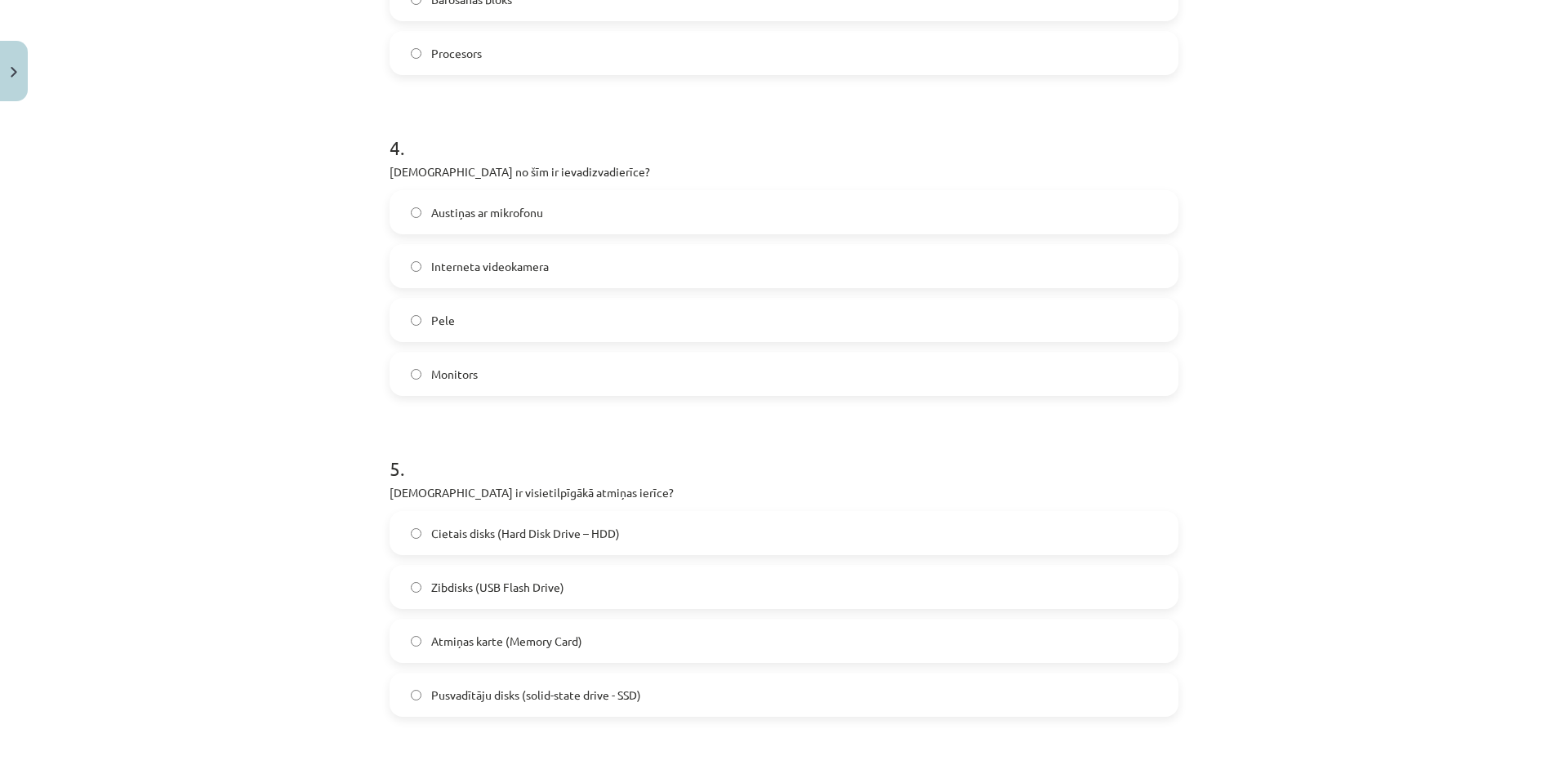
scroll to position [1225, 0]
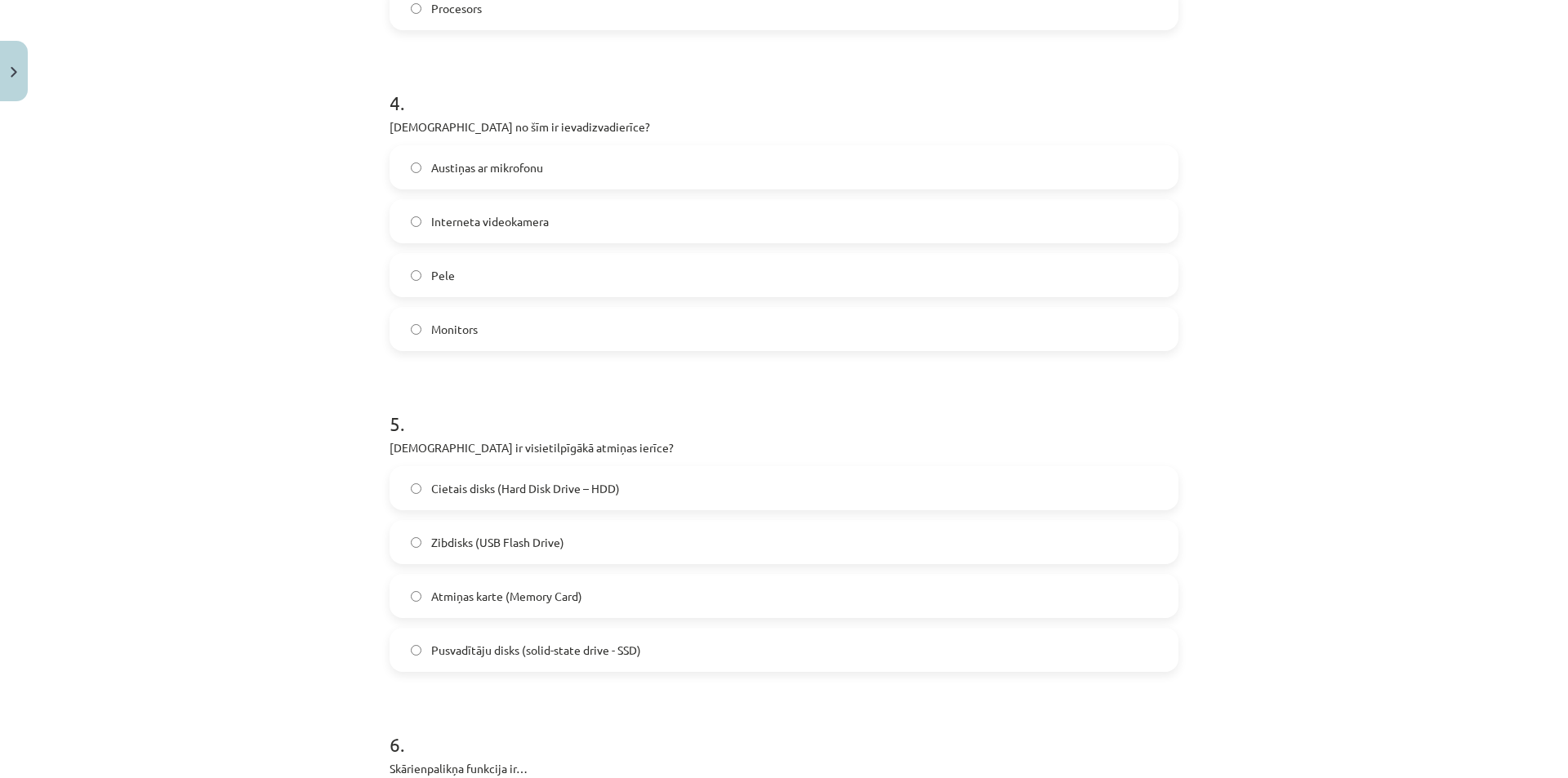
click at [575, 491] on span "Cietais disks (Hard Disk Drive – HDD)" at bounding box center [525, 488] width 188 height 17
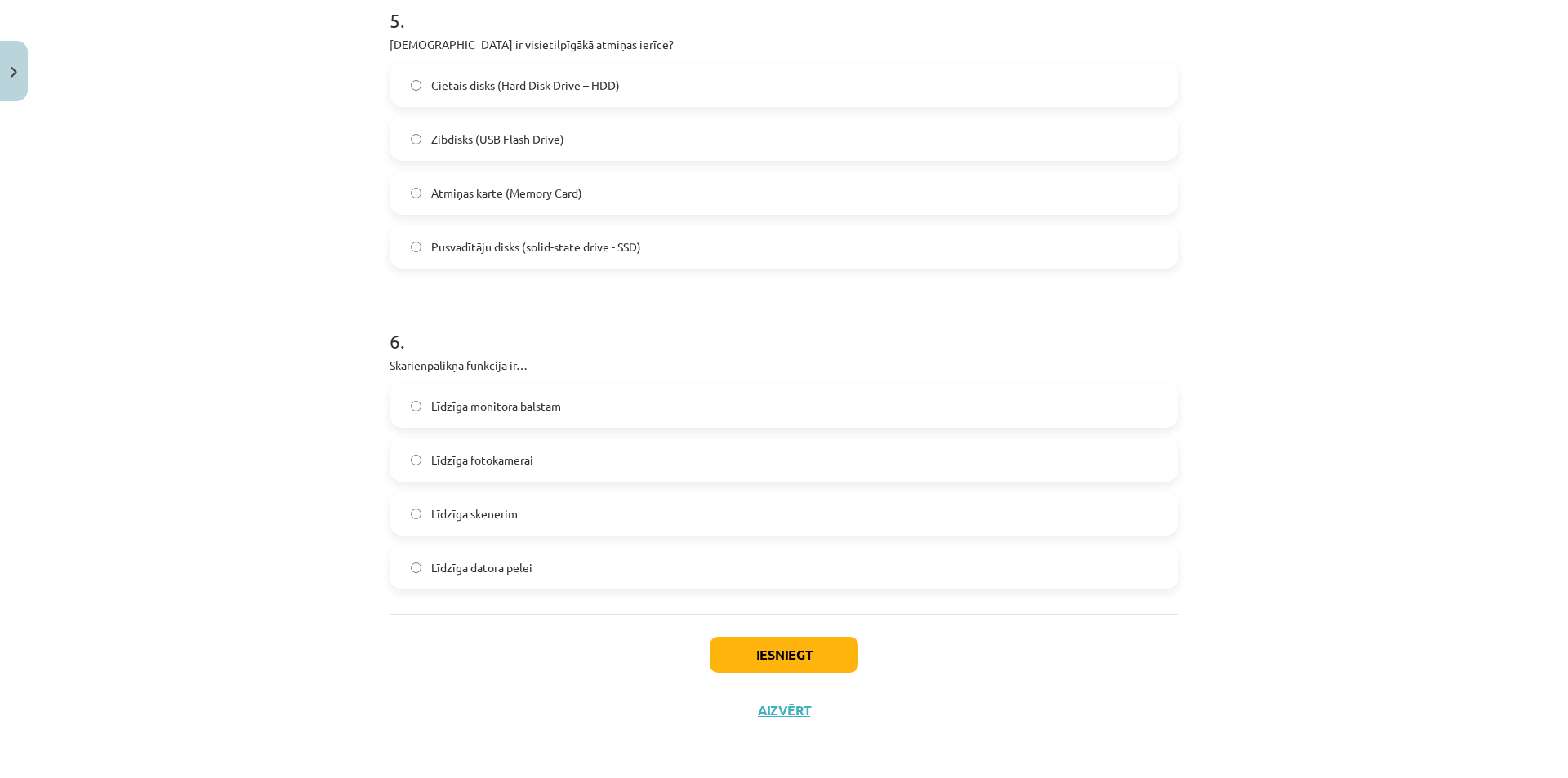
scroll to position [1630, 0]
click at [507, 565] on span "Līdzīga datora pelei" at bounding box center [481, 567] width 102 height 17
click at [771, 652] on button "Iesniegt" at bounding box center [784, 654] width 149 height 36
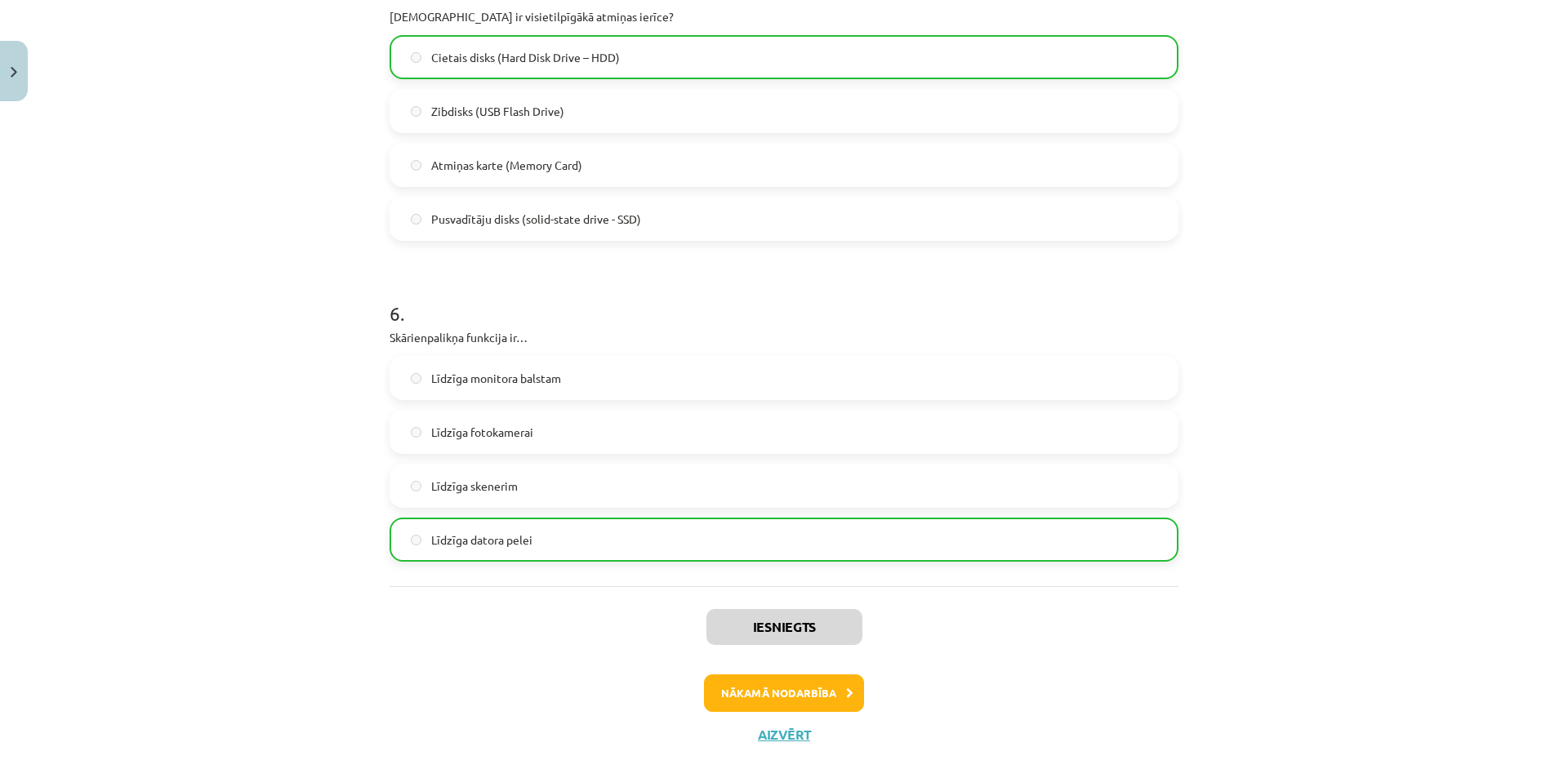
scroll to position [1682, 0]
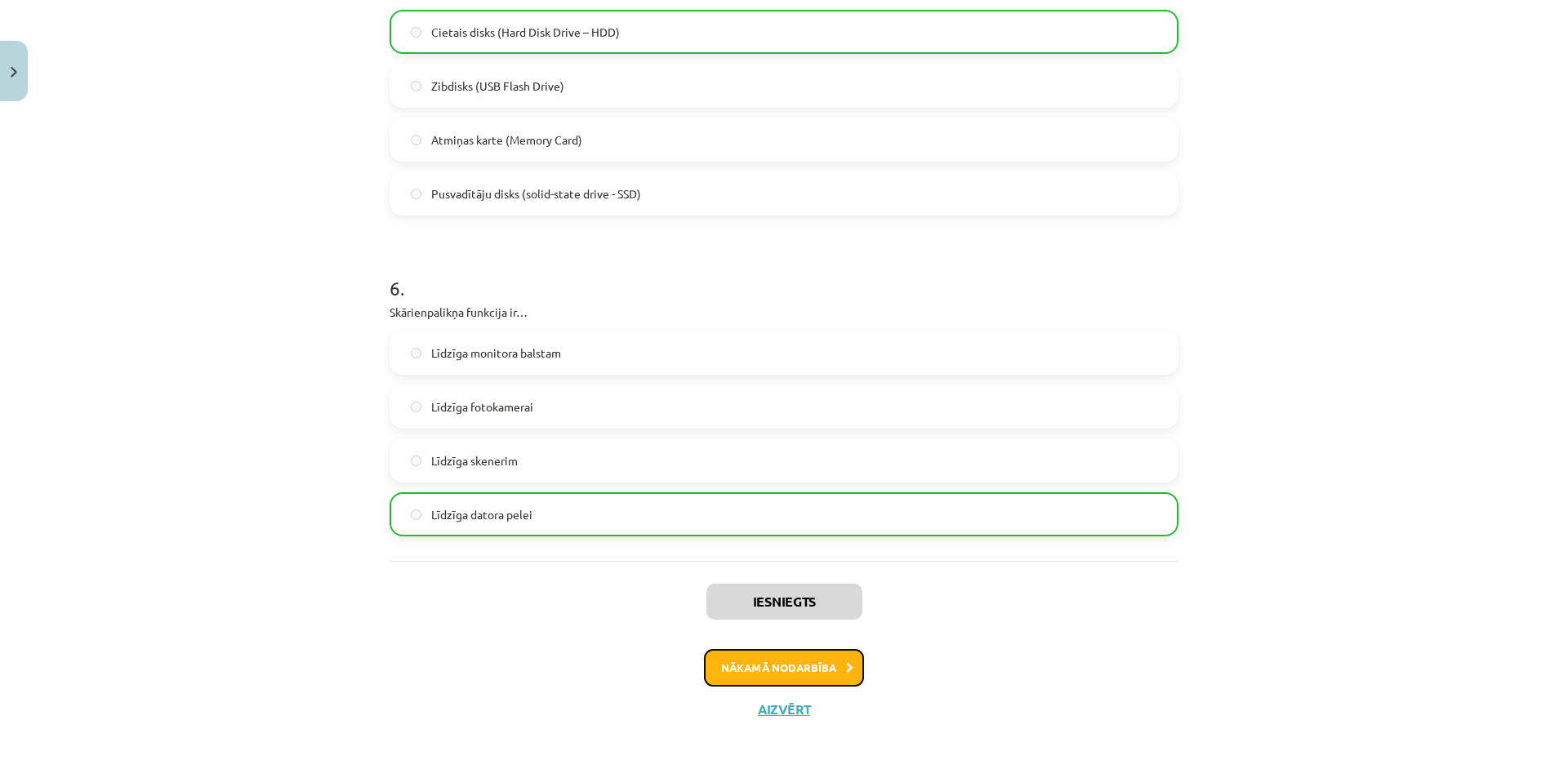
click at [790, 666] on button "Nākamā nodarbība" at bounding box center [784, 667] width 160 height 37
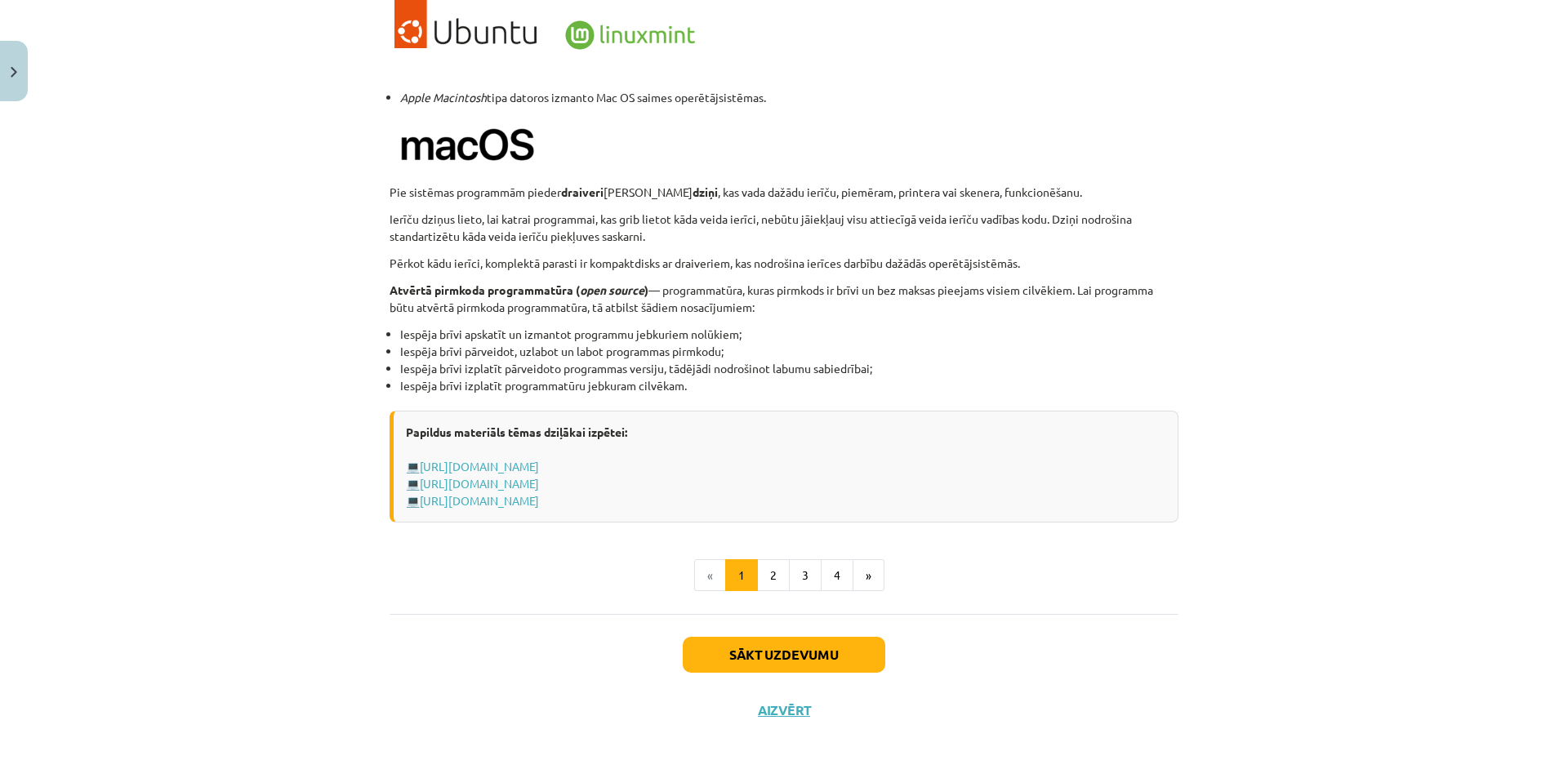
scroll to position [40, 0]
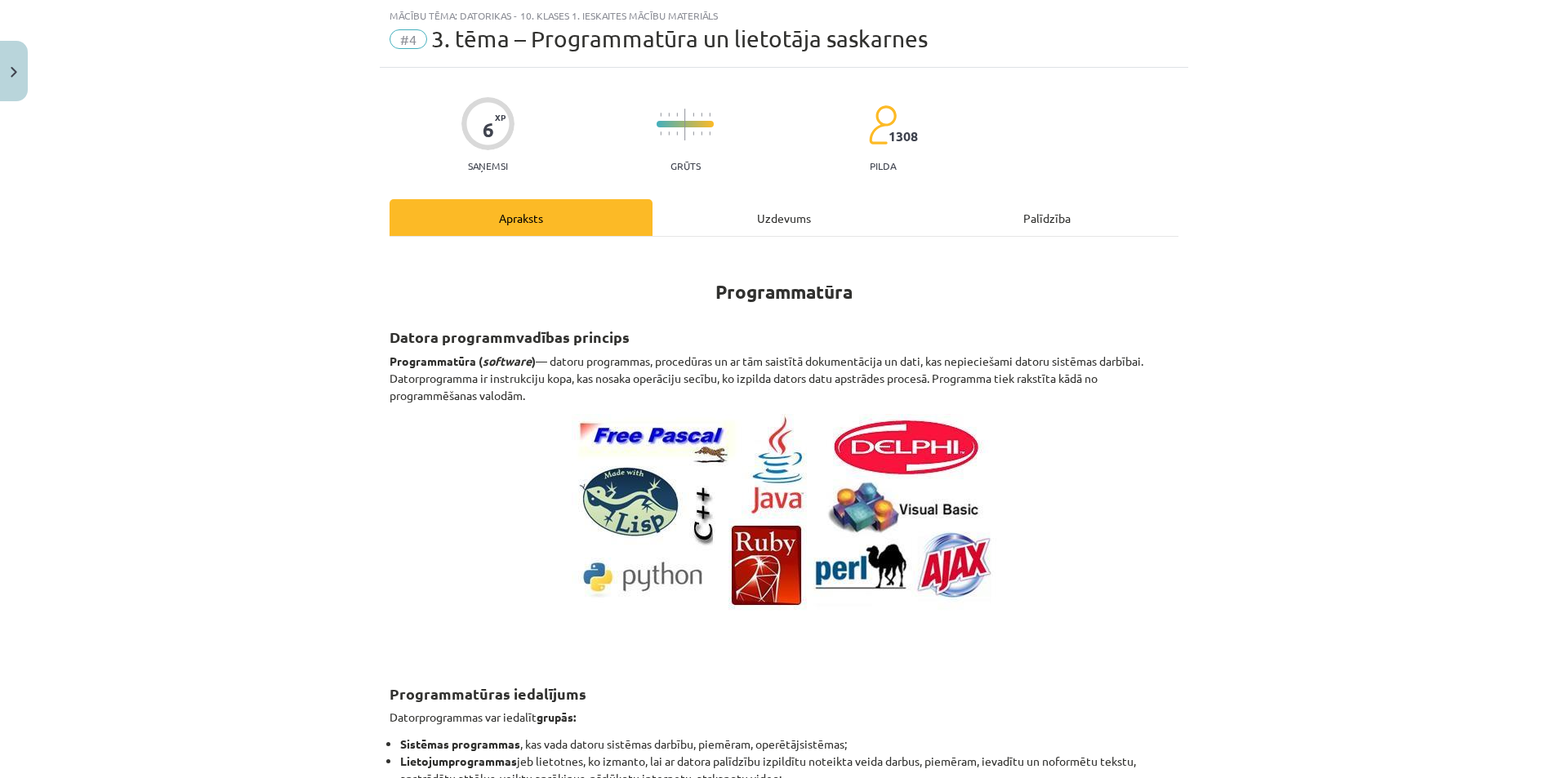
click at [797, 208] on div "Uzdevums" at bounding box center [784, 217] width 263 height 37
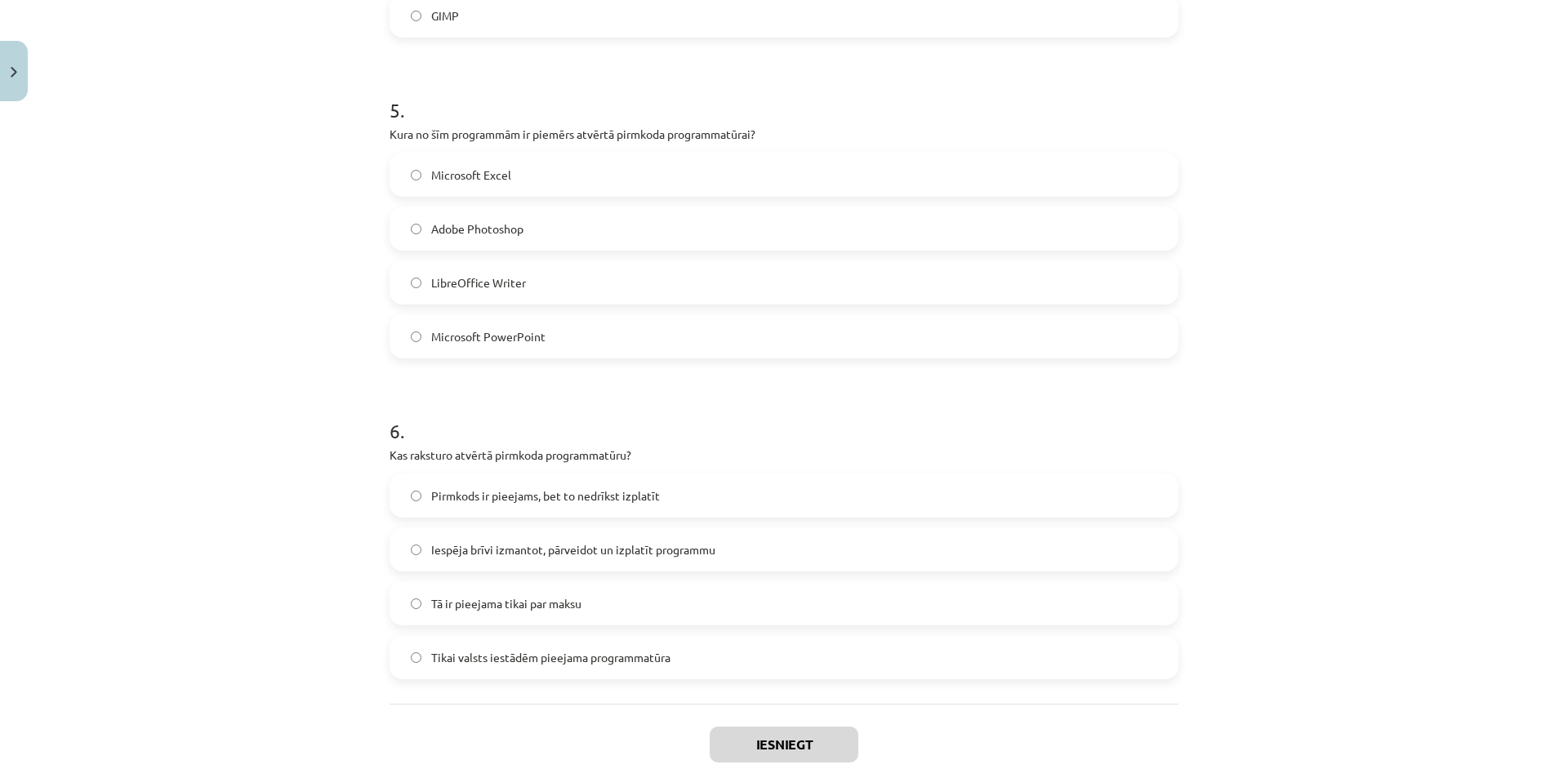
scroll to position [1521, 0]
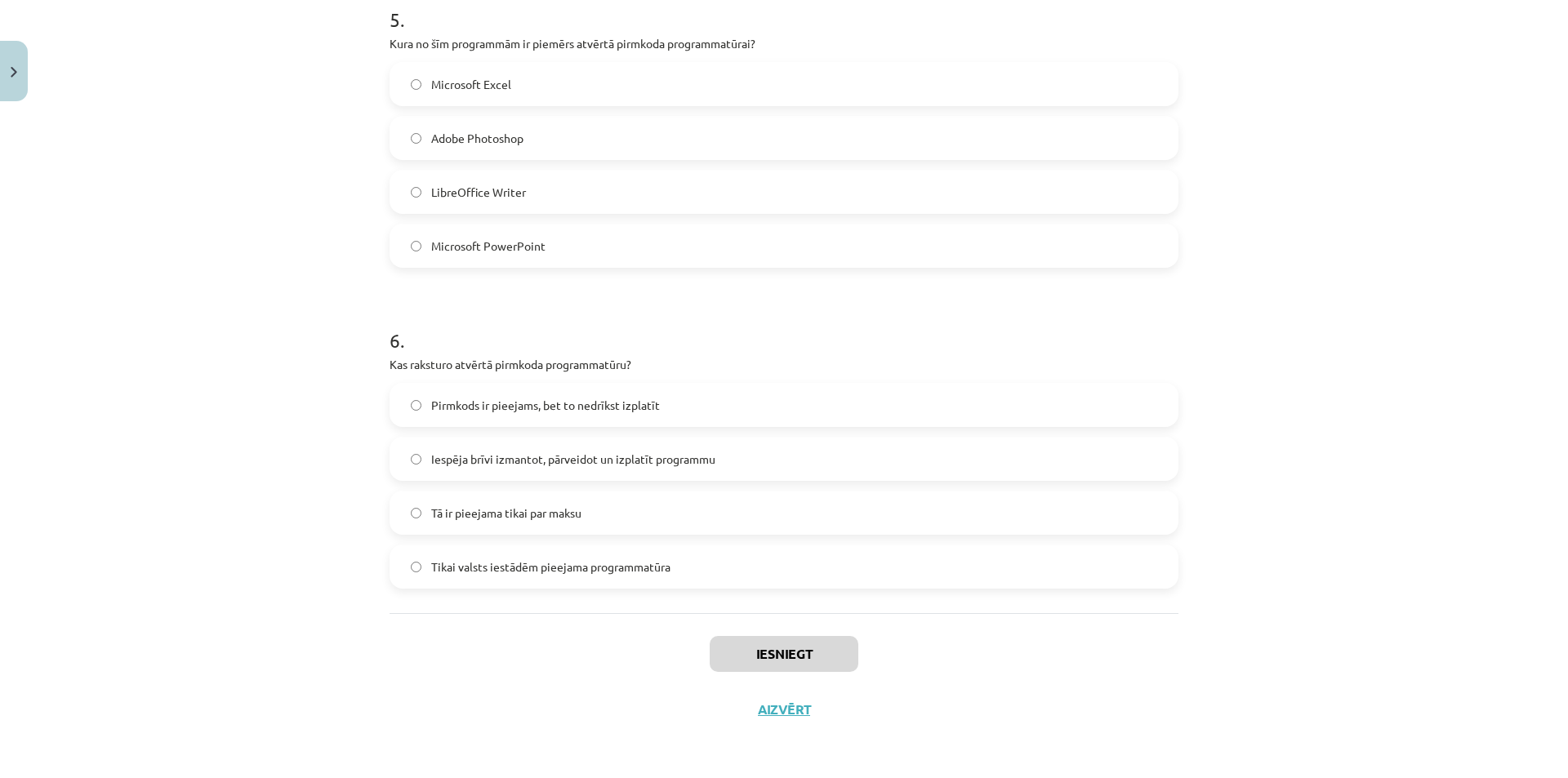
drag, startPoint x: 388, startPoint y: 319, endPoint x: 717, endPoint y: 569, distance: 413.2
copy form "1 . Kas ir ekrāna lupa? Programma, kas palielina noteiktu ekrāna daļu Programma…"
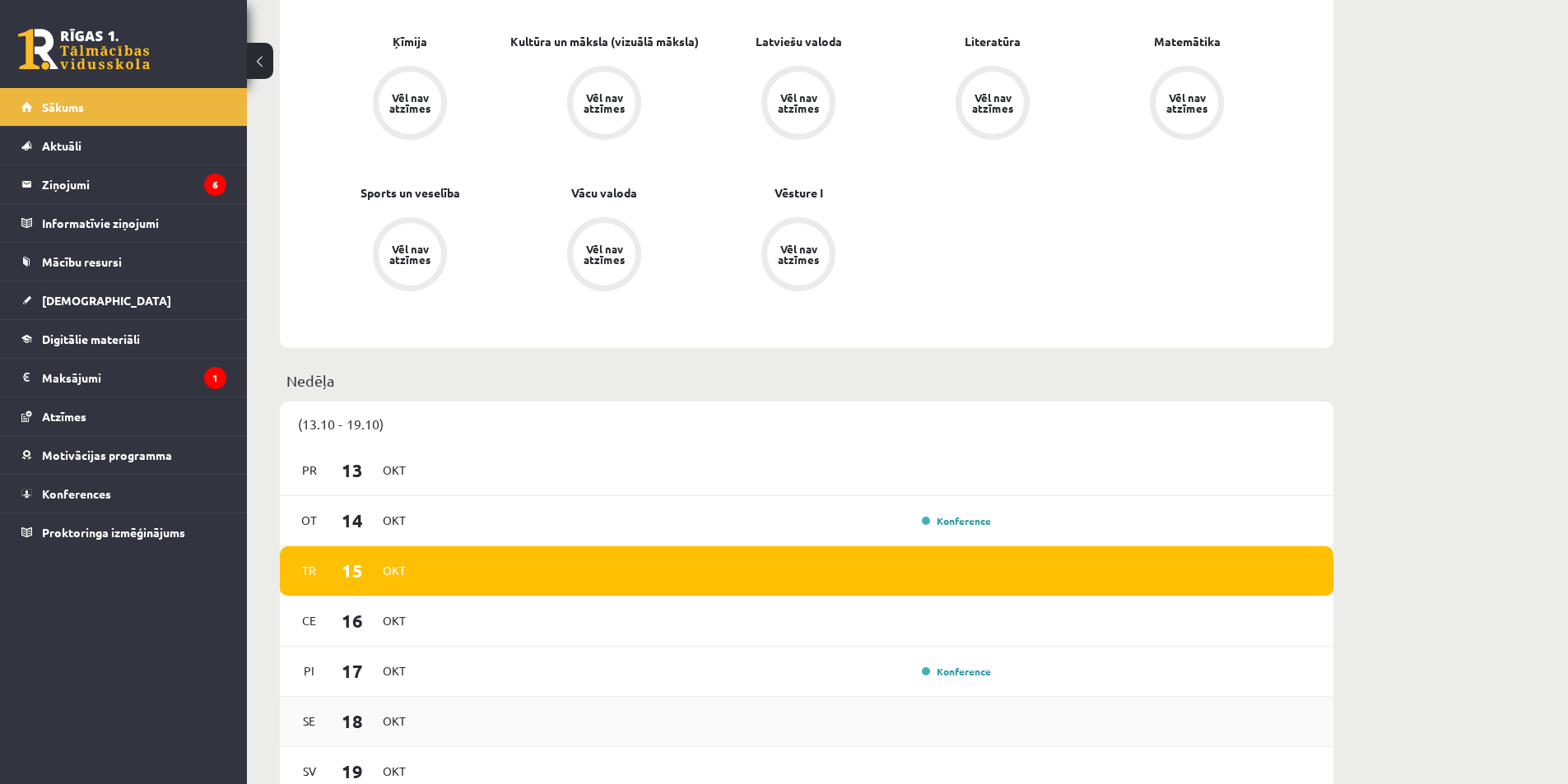
scroll to position [988, 0]
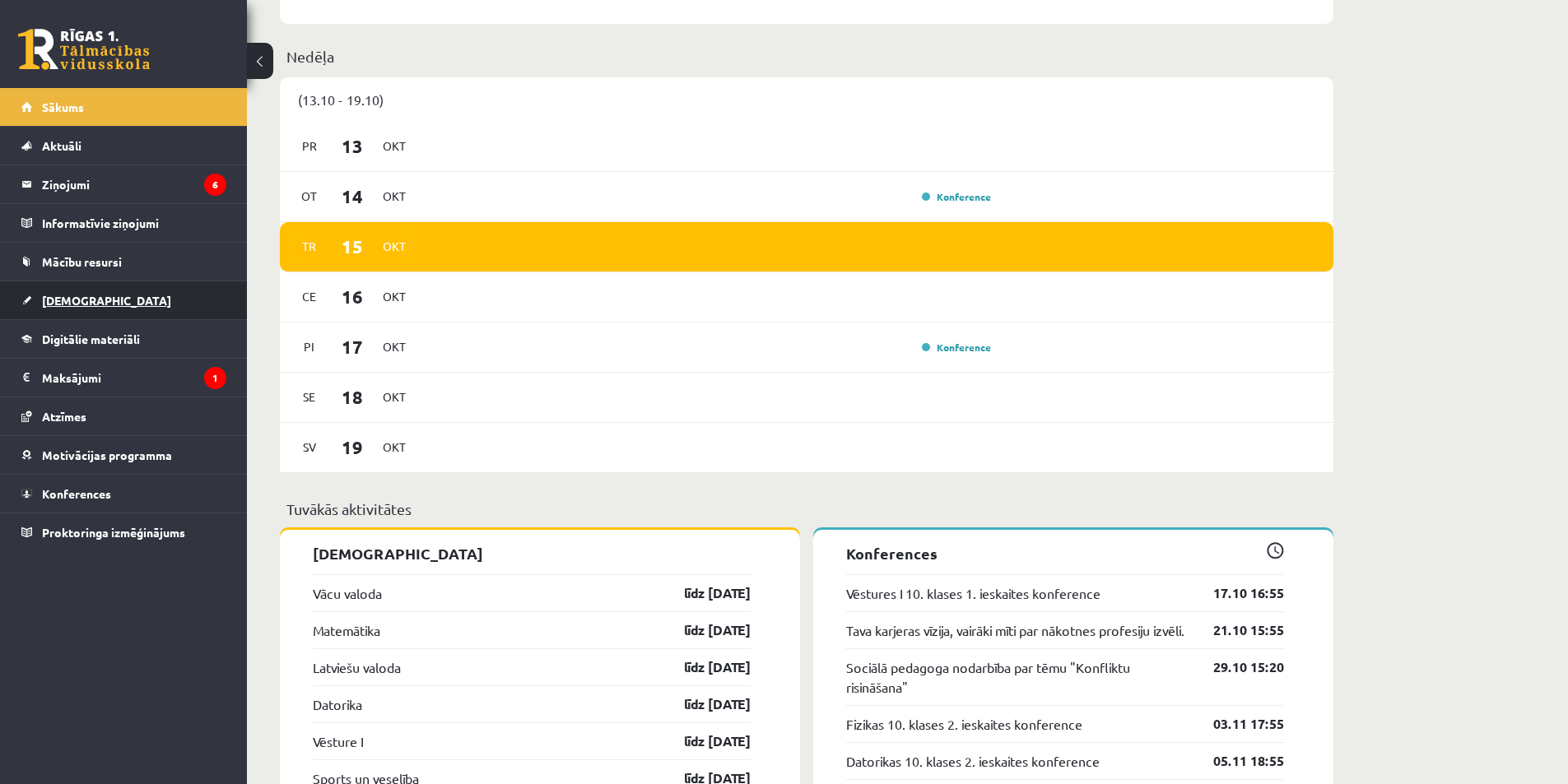
click at [107, 302] on link "[DEMOGRAPHIC_DATA]" at bounding box center [124, 300] width 205 height 37
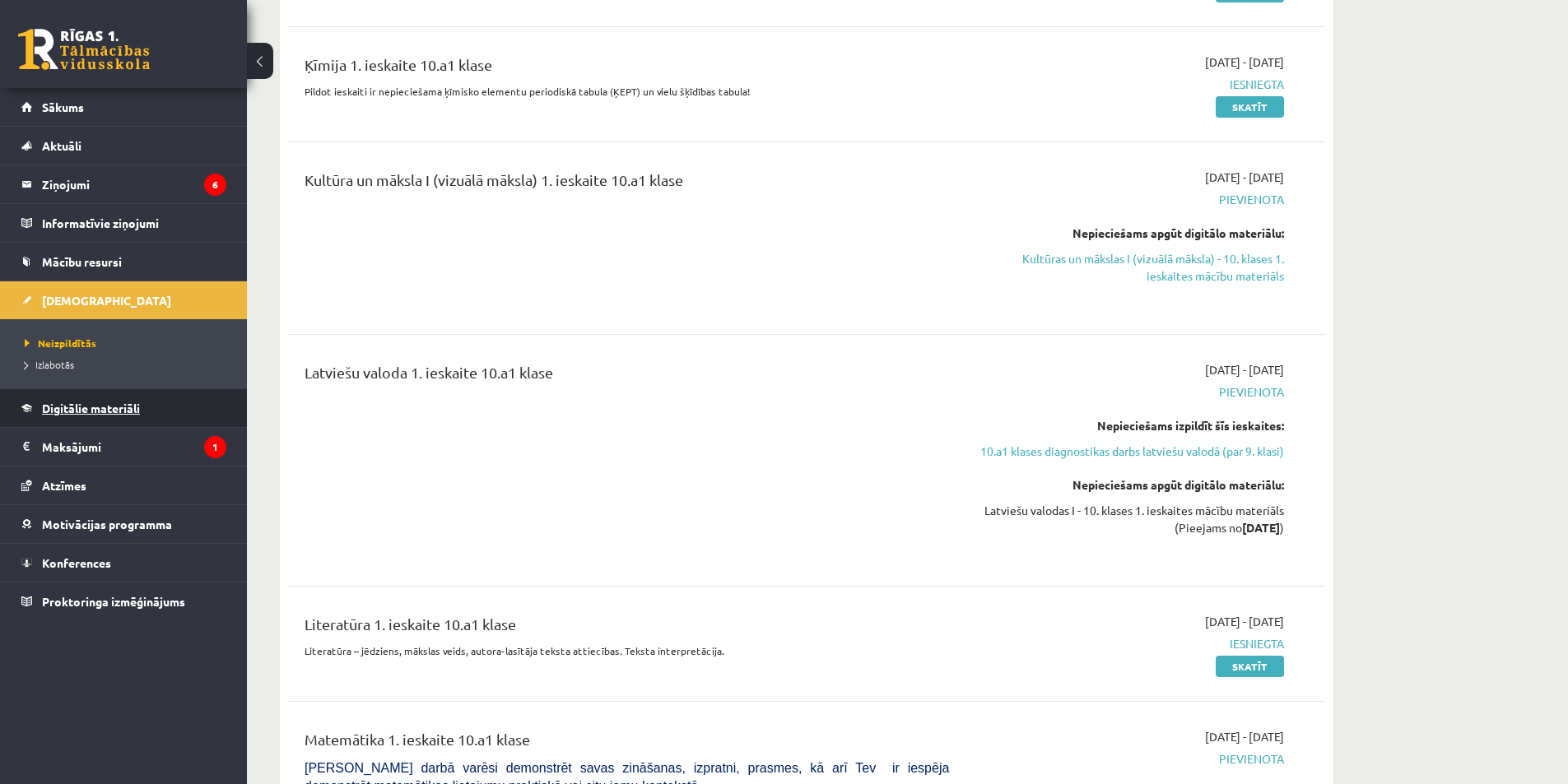
click at [102, 419] on link "Digitālie materiāli" at bounding box center [124, 408] width 205 height 37
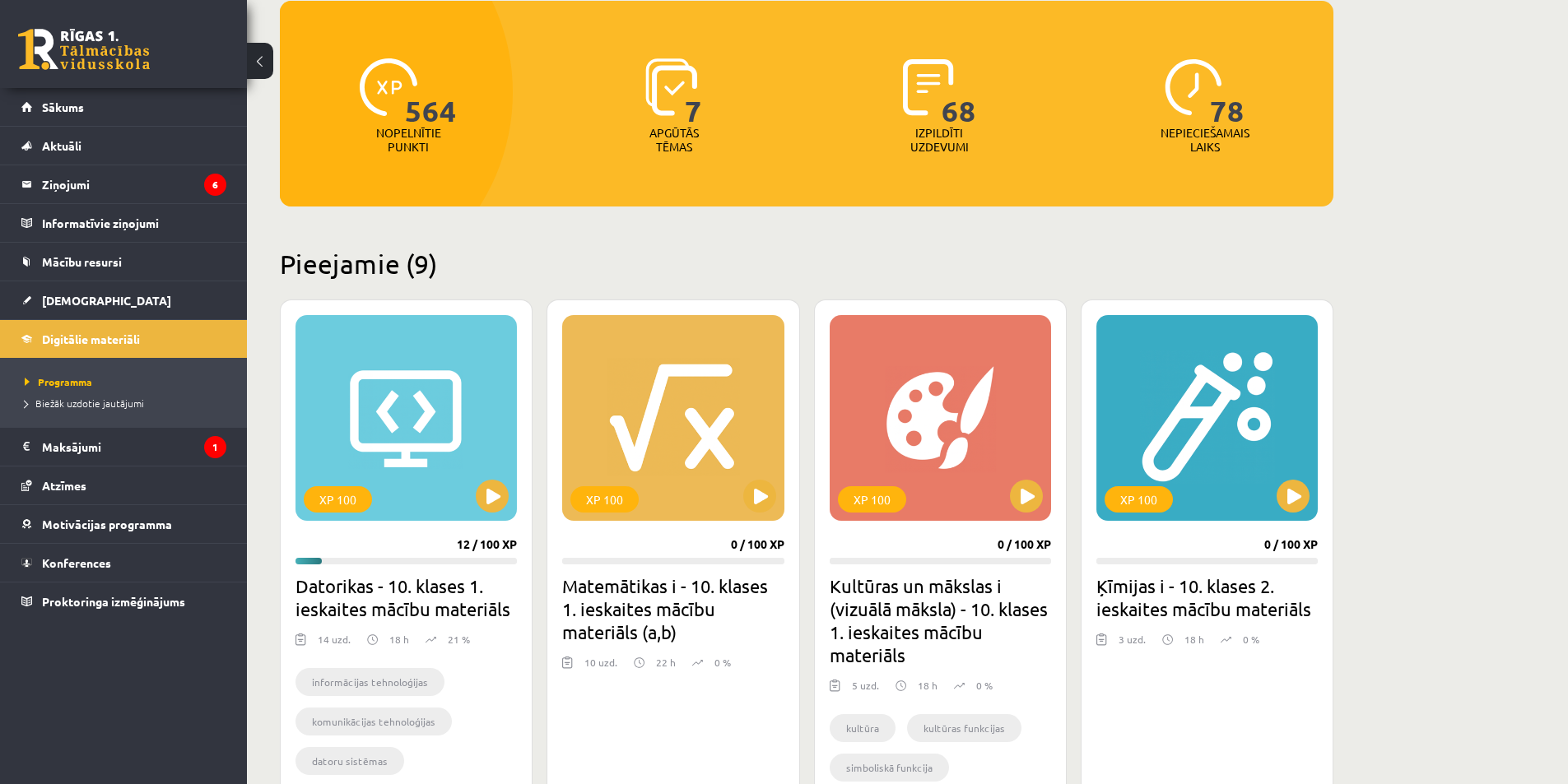
scroll to position [416, 0]
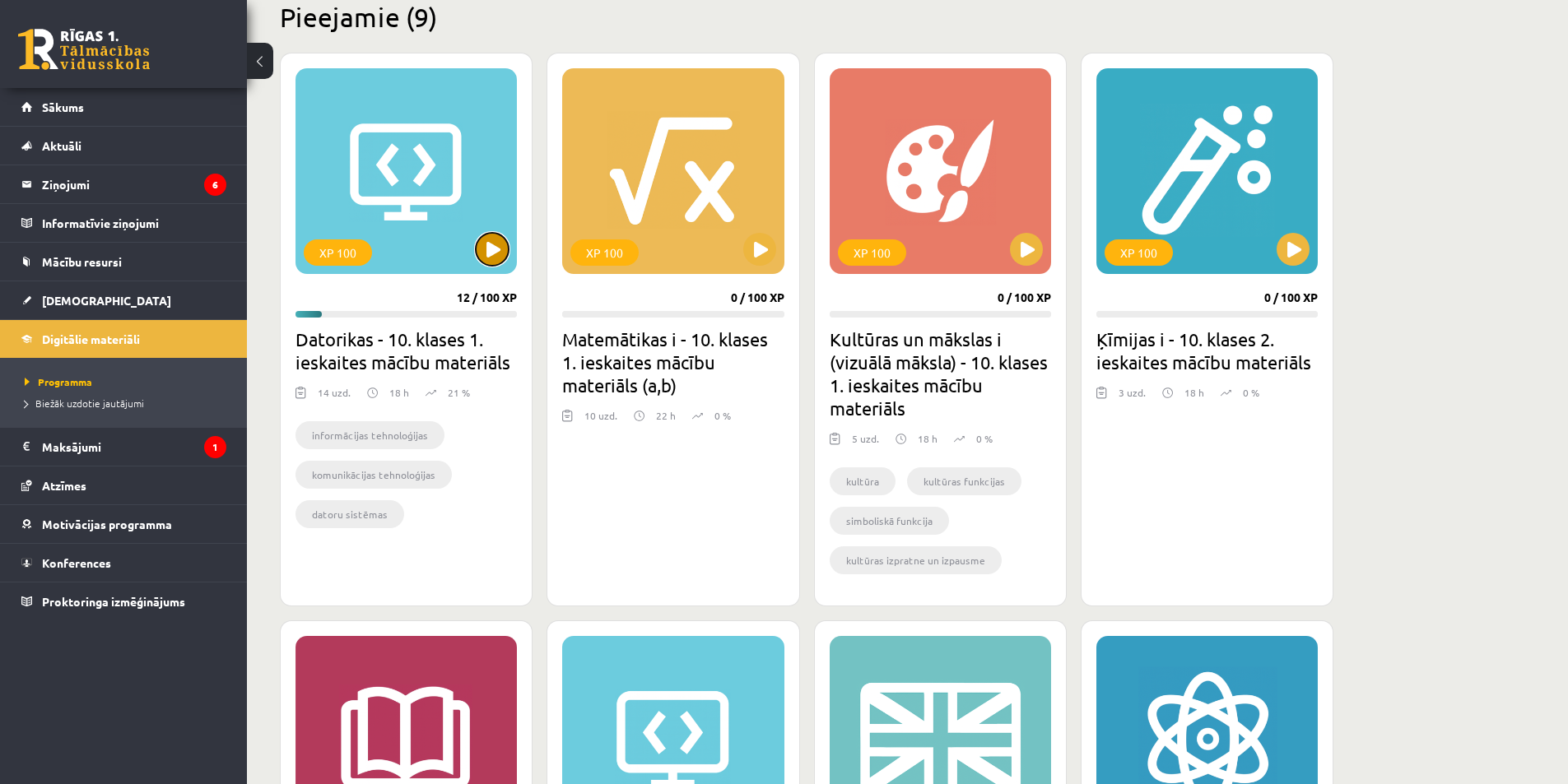
click at [486, 250] on button at bounding box center [493, 250] width 33 height 33
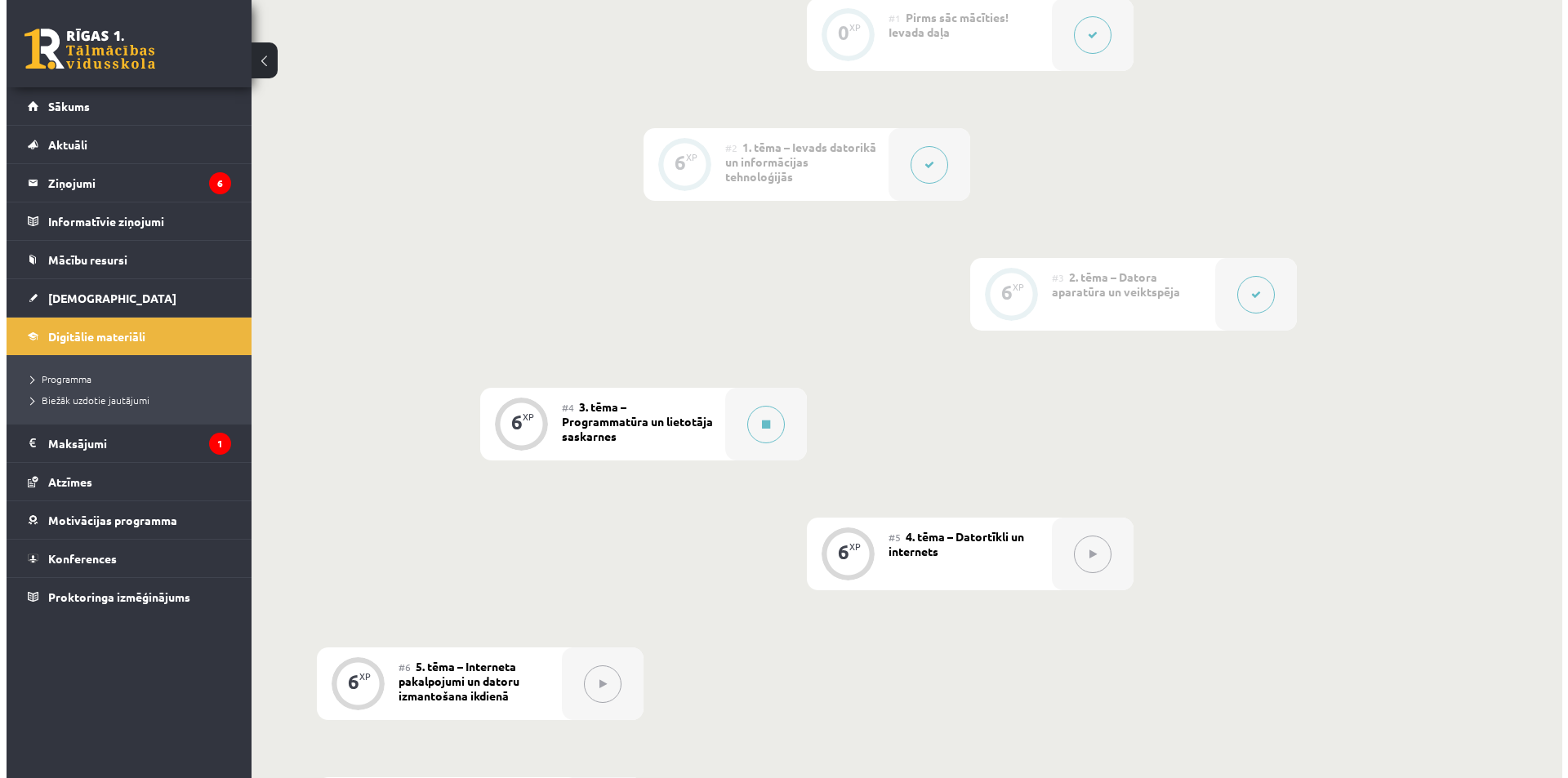
scroll to position [543, 0]
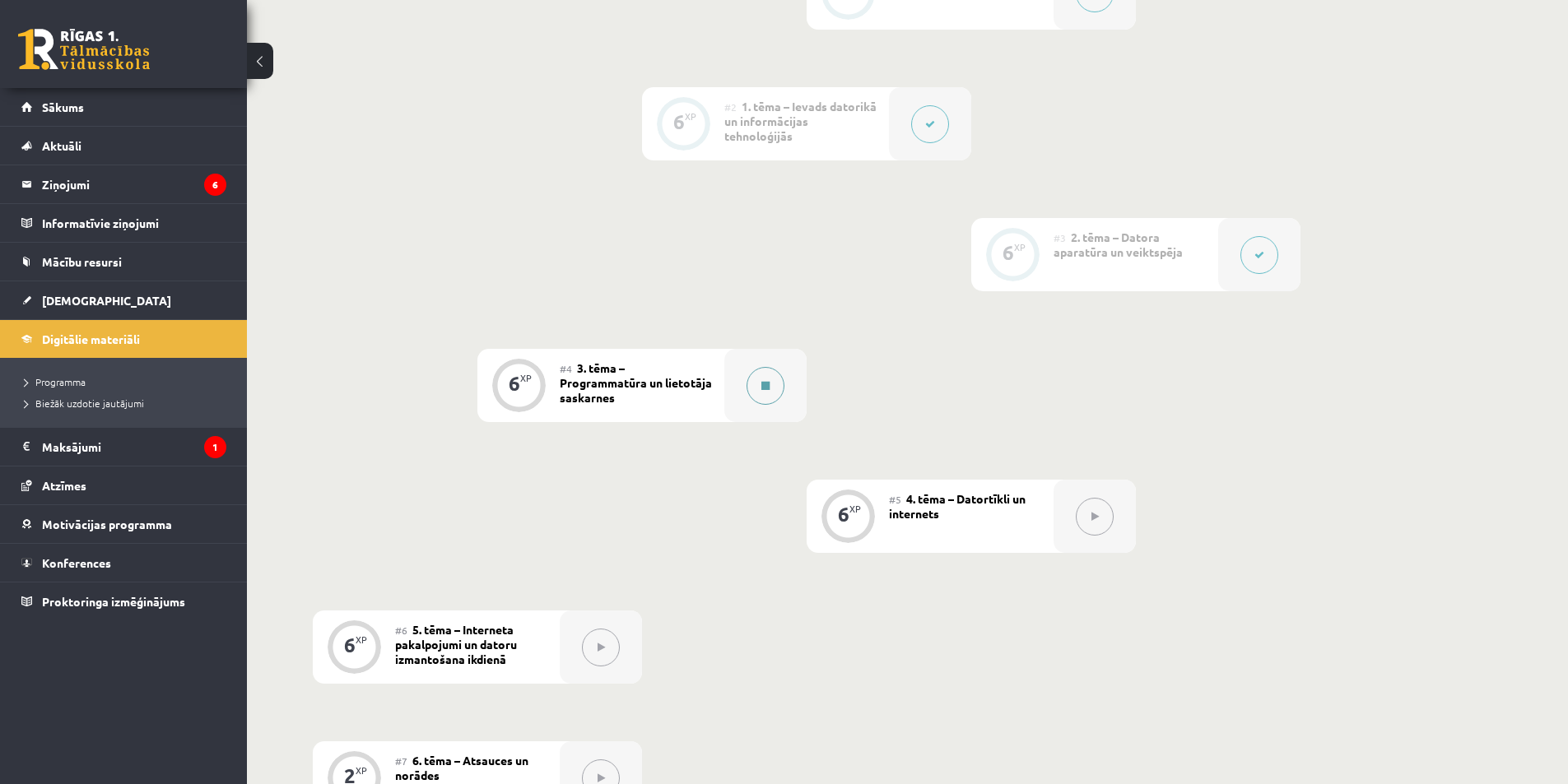
click at [751, 391] on button at bounding box center [765, 385] width 37 height 37
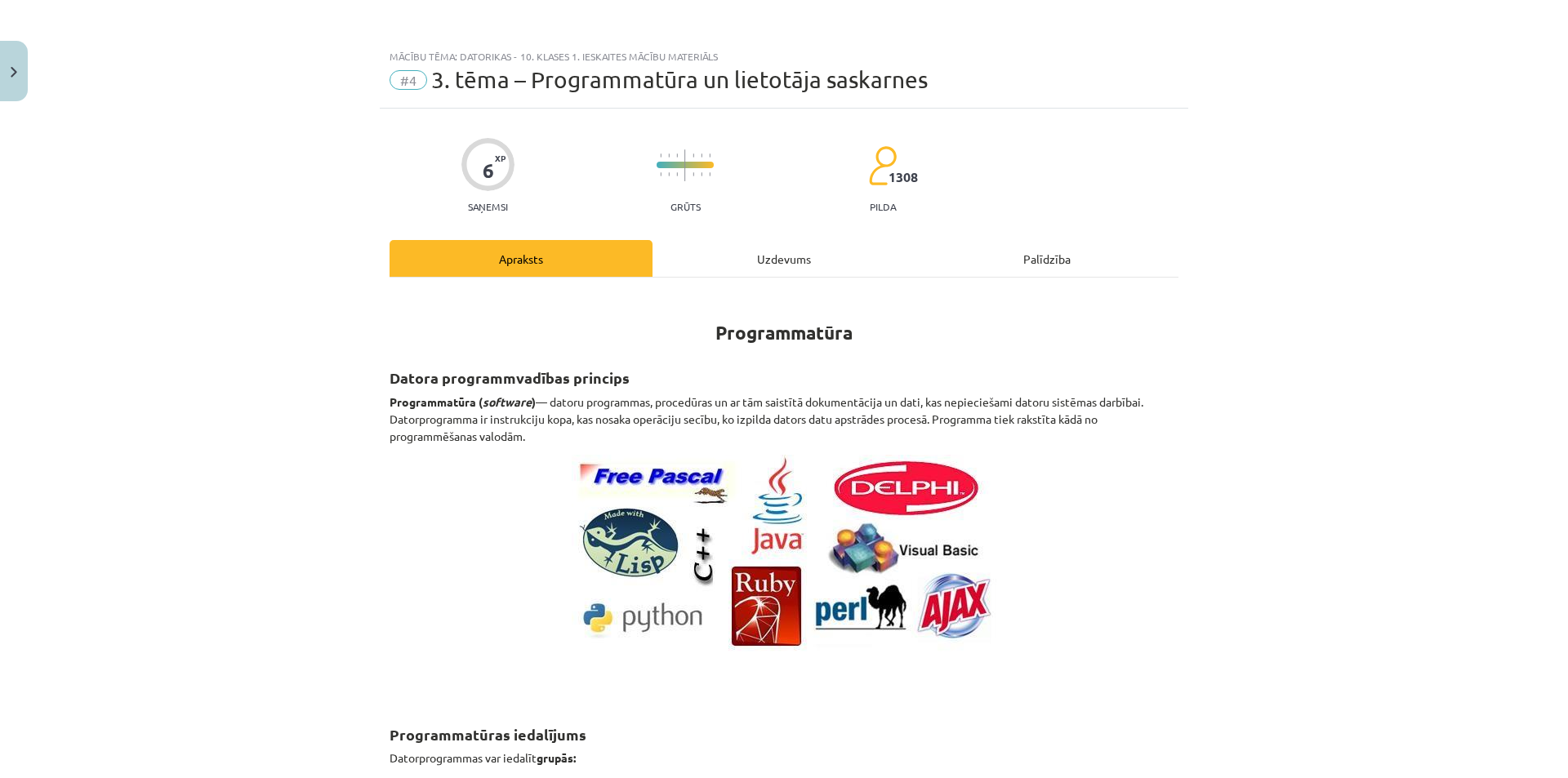
click at [771, 258] on div "Uzdevums" at bounding box center [784, 259] width 263 height 37
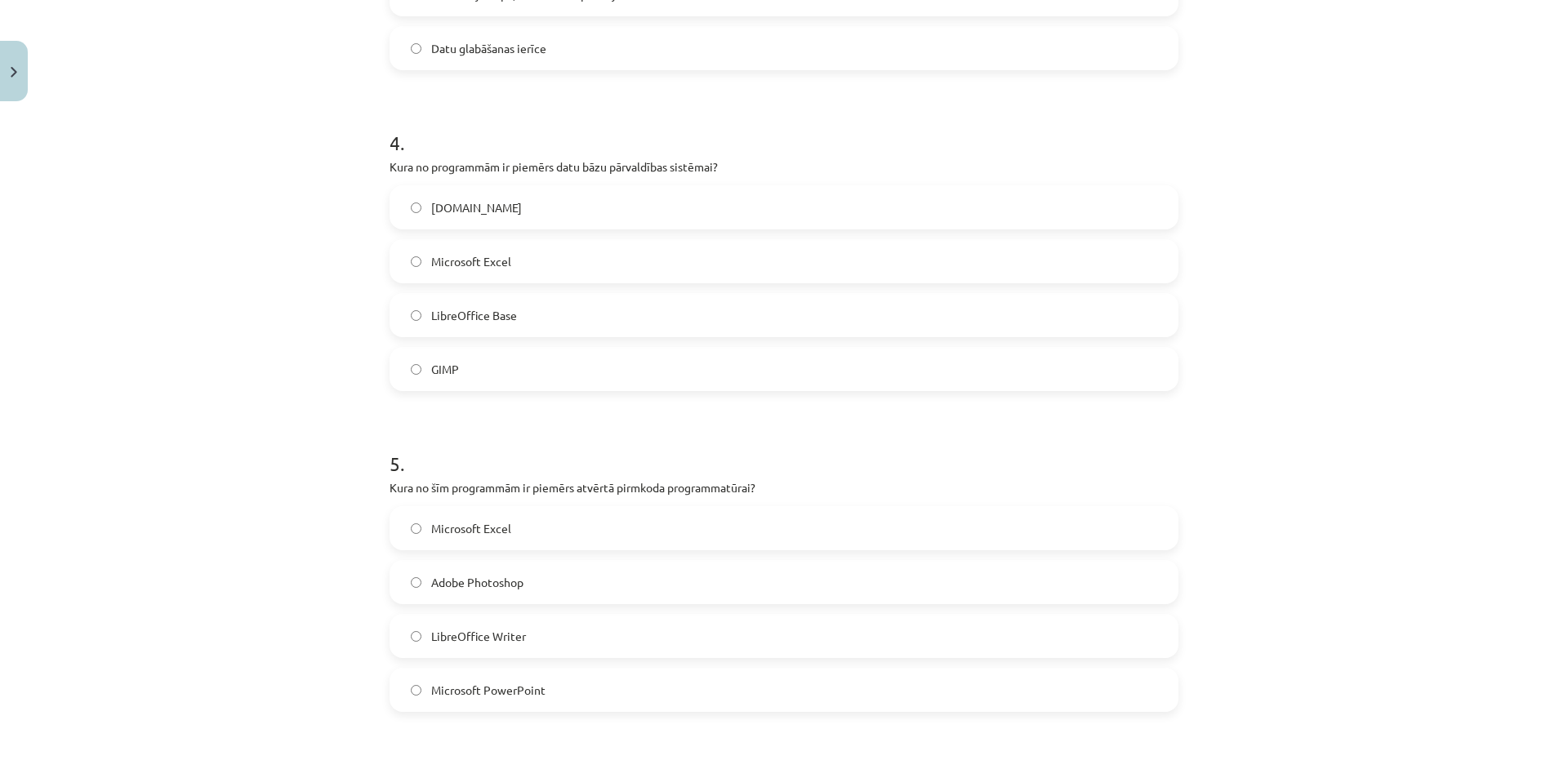
scroll to position [1521, 0]
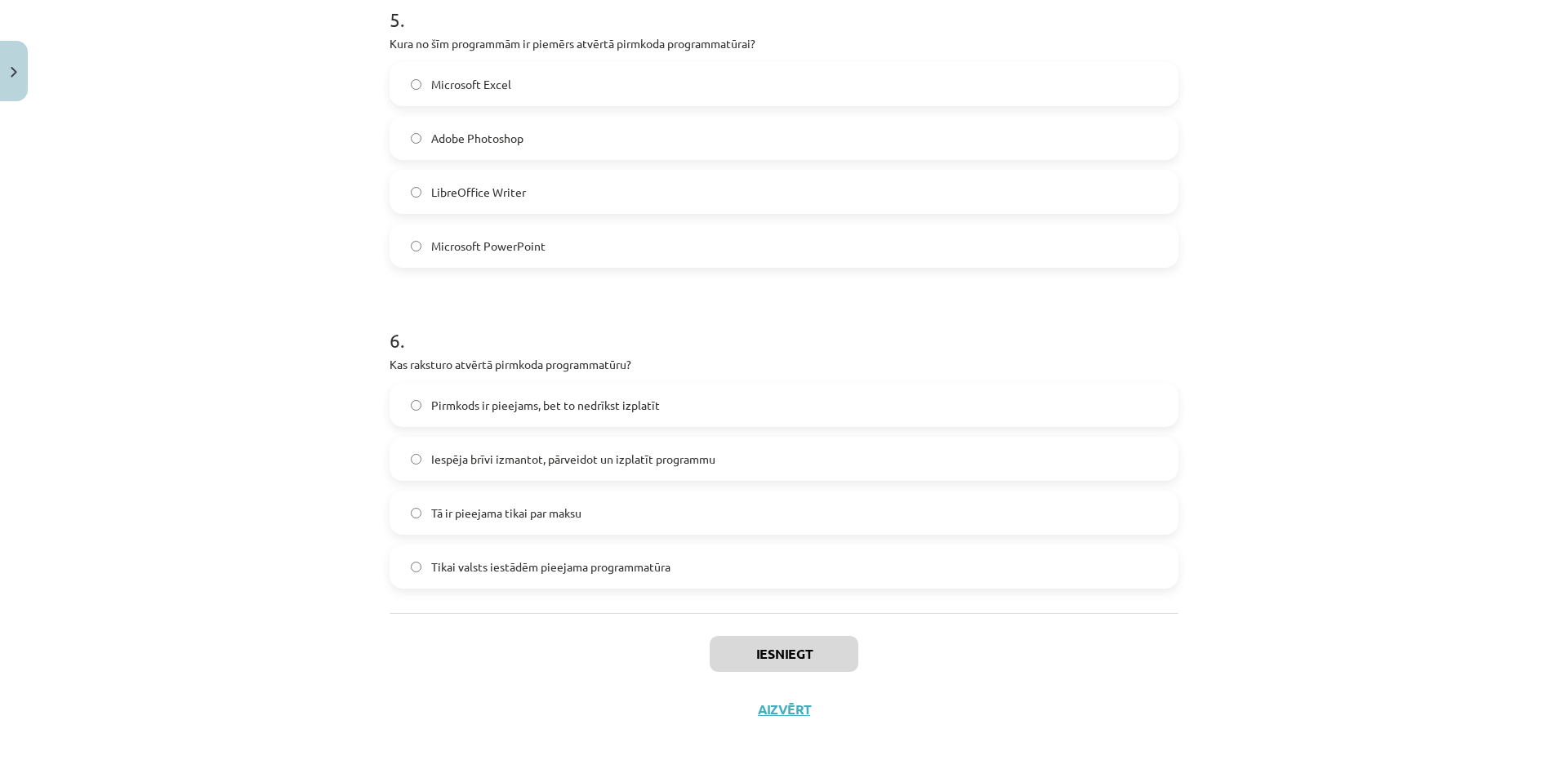
drag, startPoint x: 362, startPoint y: 308, endPoint x: 693, endPoint y: 589, distance: 434.2
click at [693, 589] on div "Mācību tēma: Datorikas - 10. klases 1. ieskaites mācību materiāls #4 3. tēma – …" at bounding box center [784, 389] width 1568 height 778
copy form "1 . Kas ir ekrāna lupa? Programma, kas palielina noteiktu ekrāna daļu Programma…"
